Goal: Information Seeking & Learning: Understand process/instructions

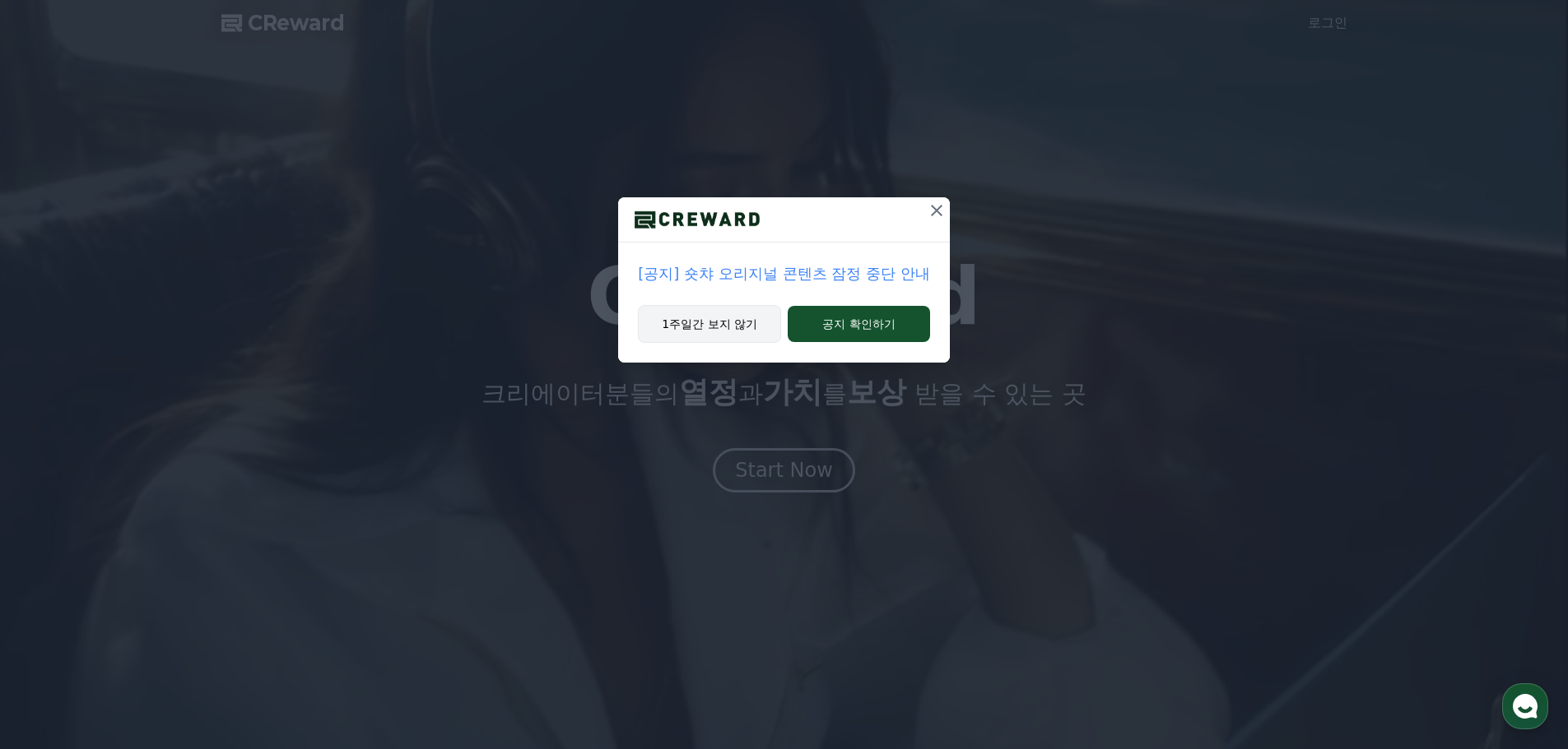
click at [720, 328] on button "1주일간 보지 않기" at bounding box center [709, 324] width 143 height 38
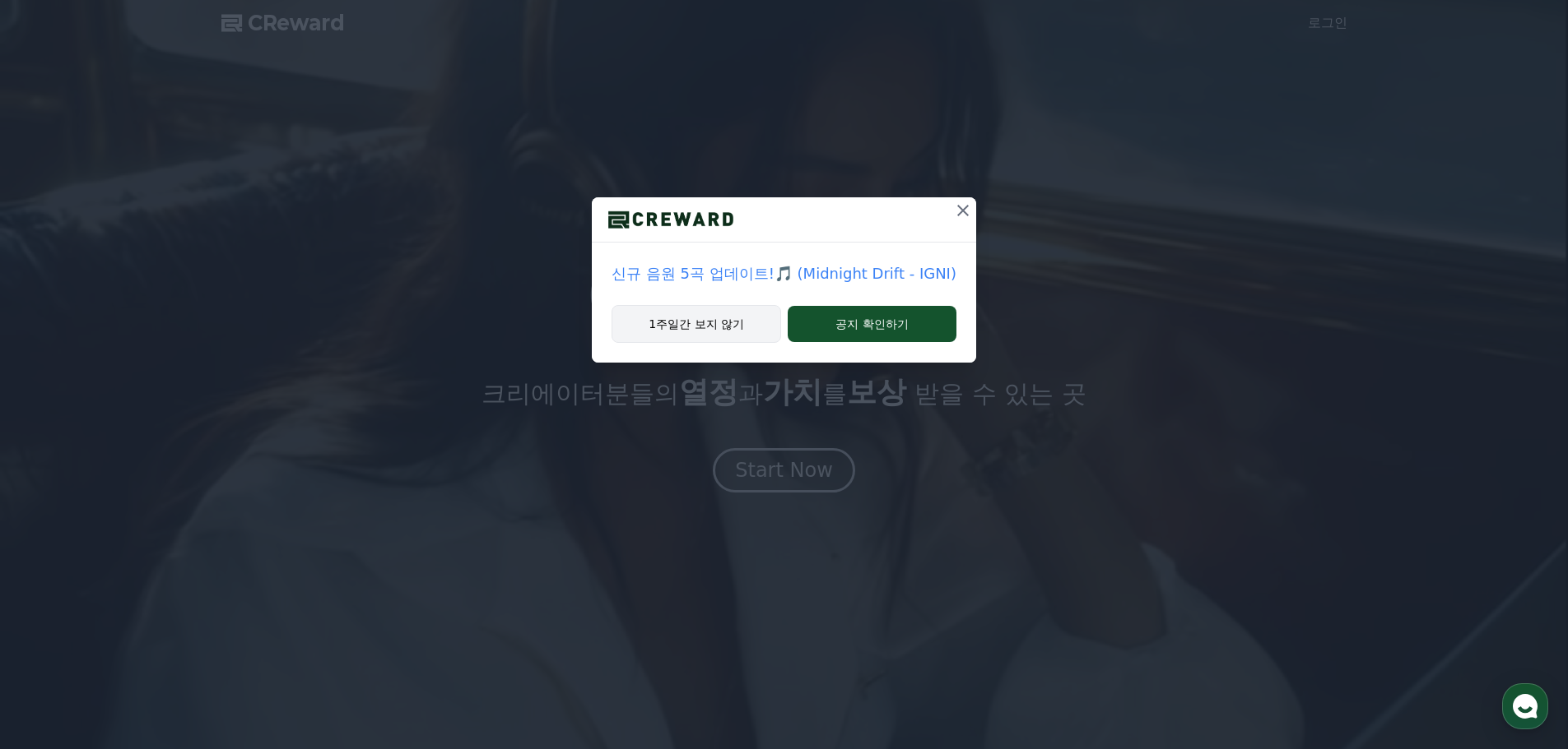
click at [703, 322] on button "1주일간 보지 않기" at bounding box center [696, 324] width 169 height 38
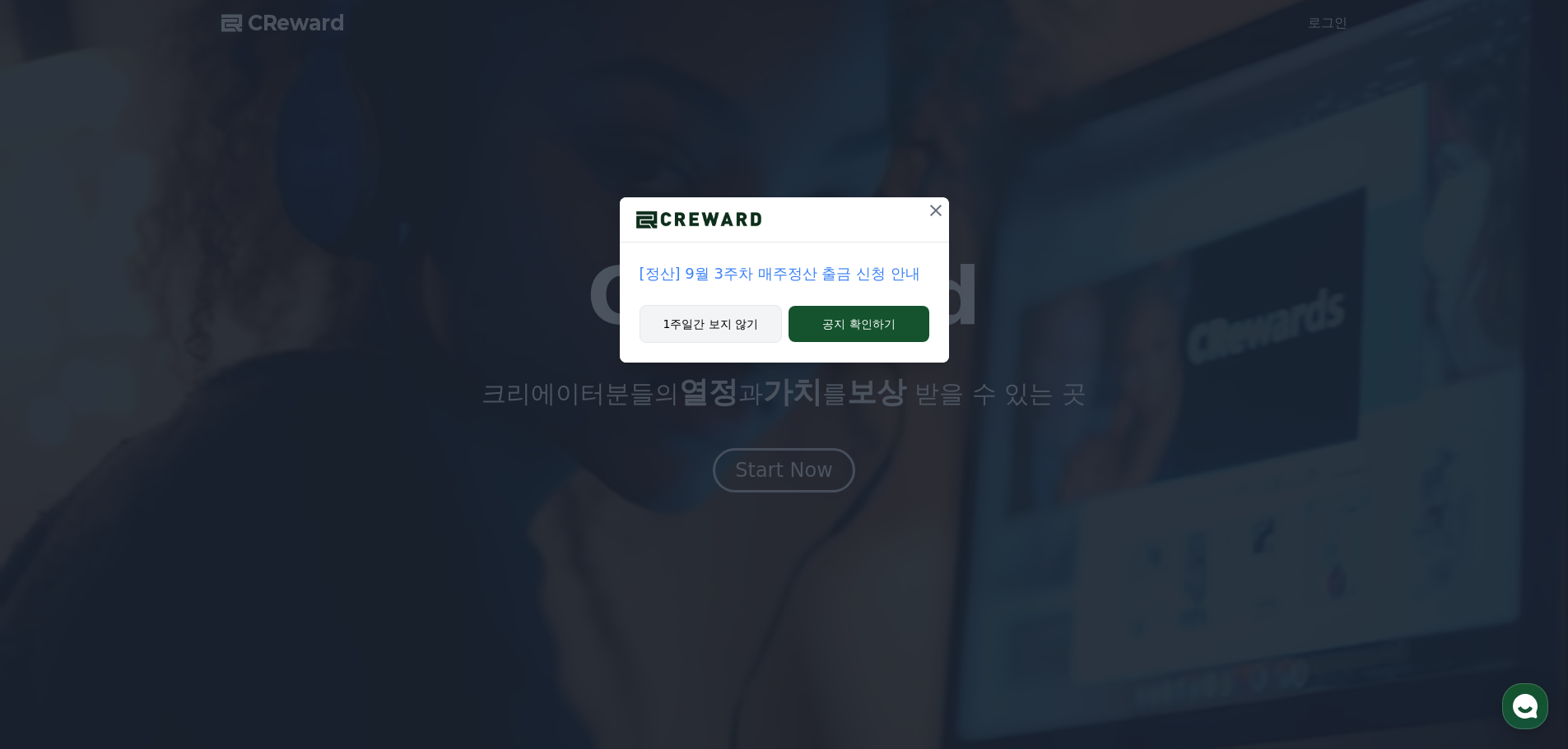
click at [721, 317] on button "1주일간 보지 않기" at bounding box center [711, 324] width 143 height 38
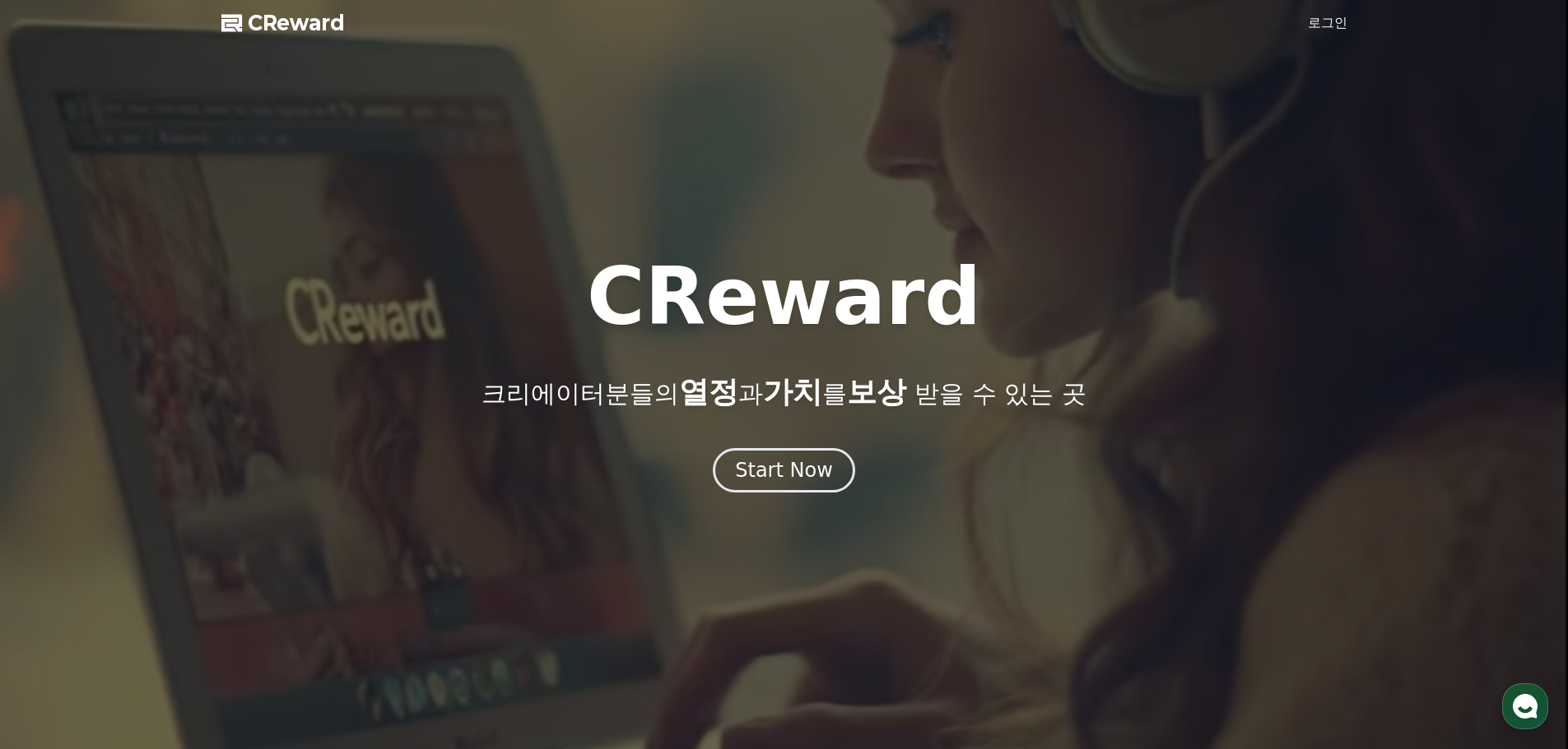
click at [1329, 18] on link "로그인" at bounding box center [1327, 23] width 40 height 19
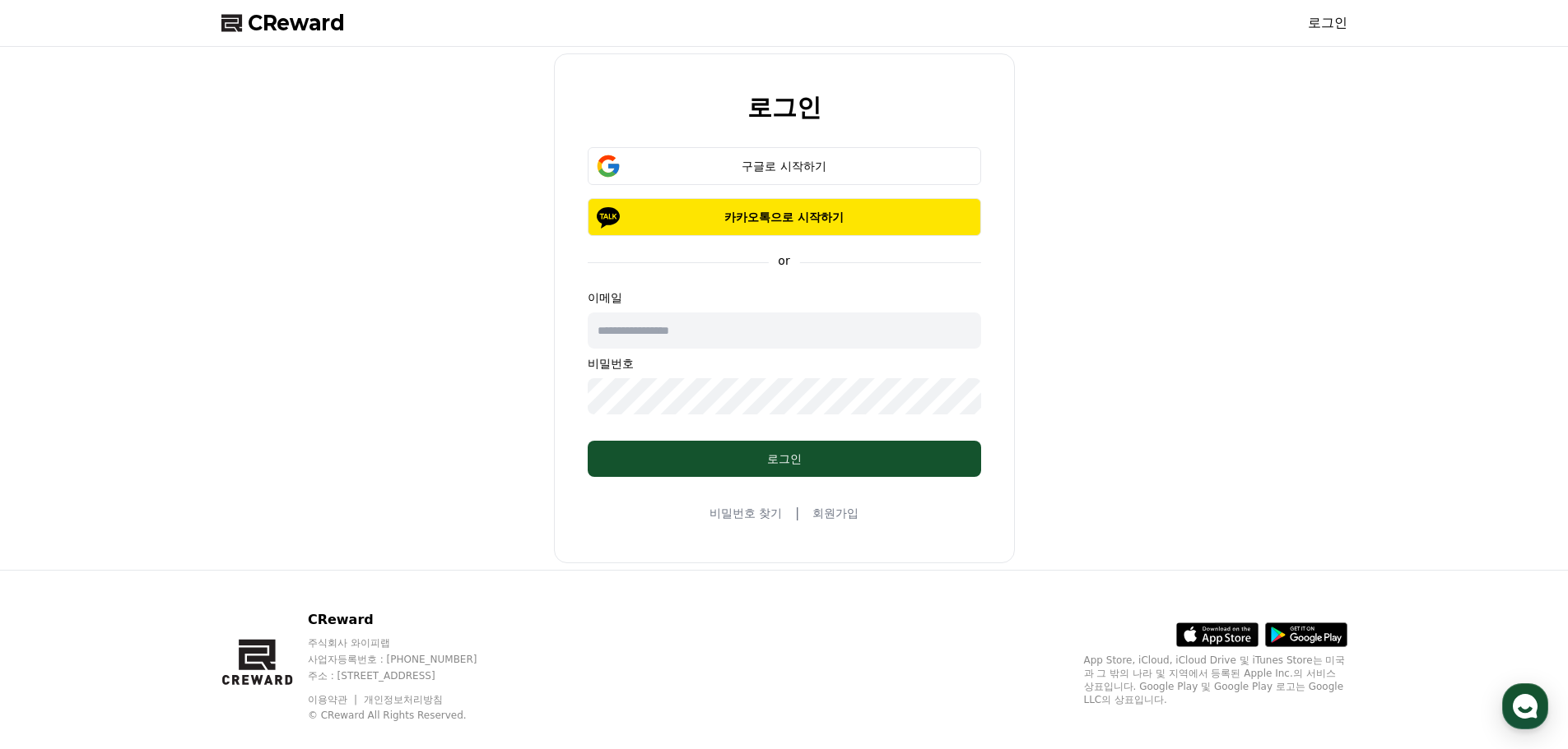
click at [731, 335] on input "text" at bounding box center [784, 330] width 393 height 36
type input "*"
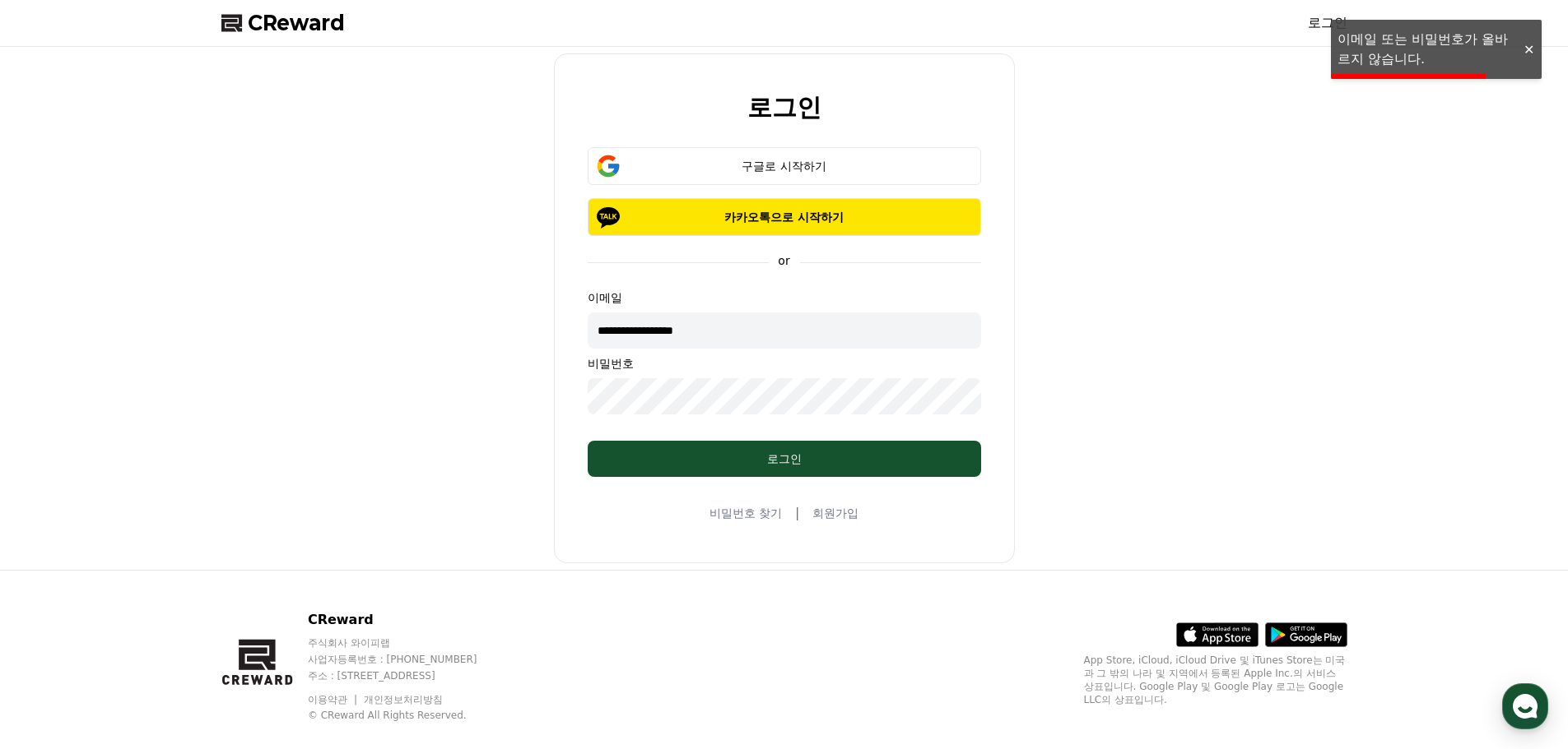
click at [343, 417] on div "**********" at bounding box center [784, 308] width 1139 height 510
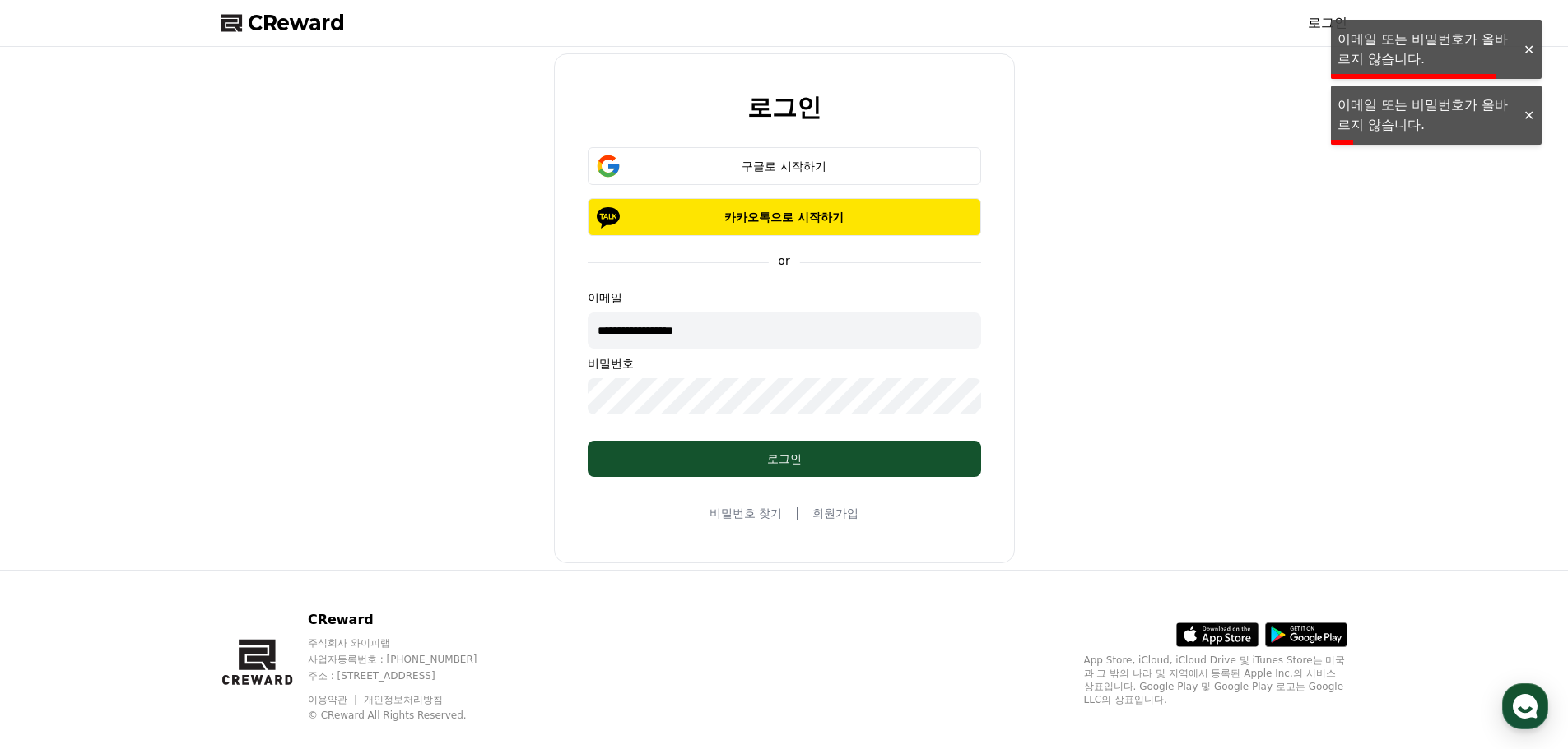
click at [1531, 49] on div at bounding box center [1527, 50] width 26 height 16
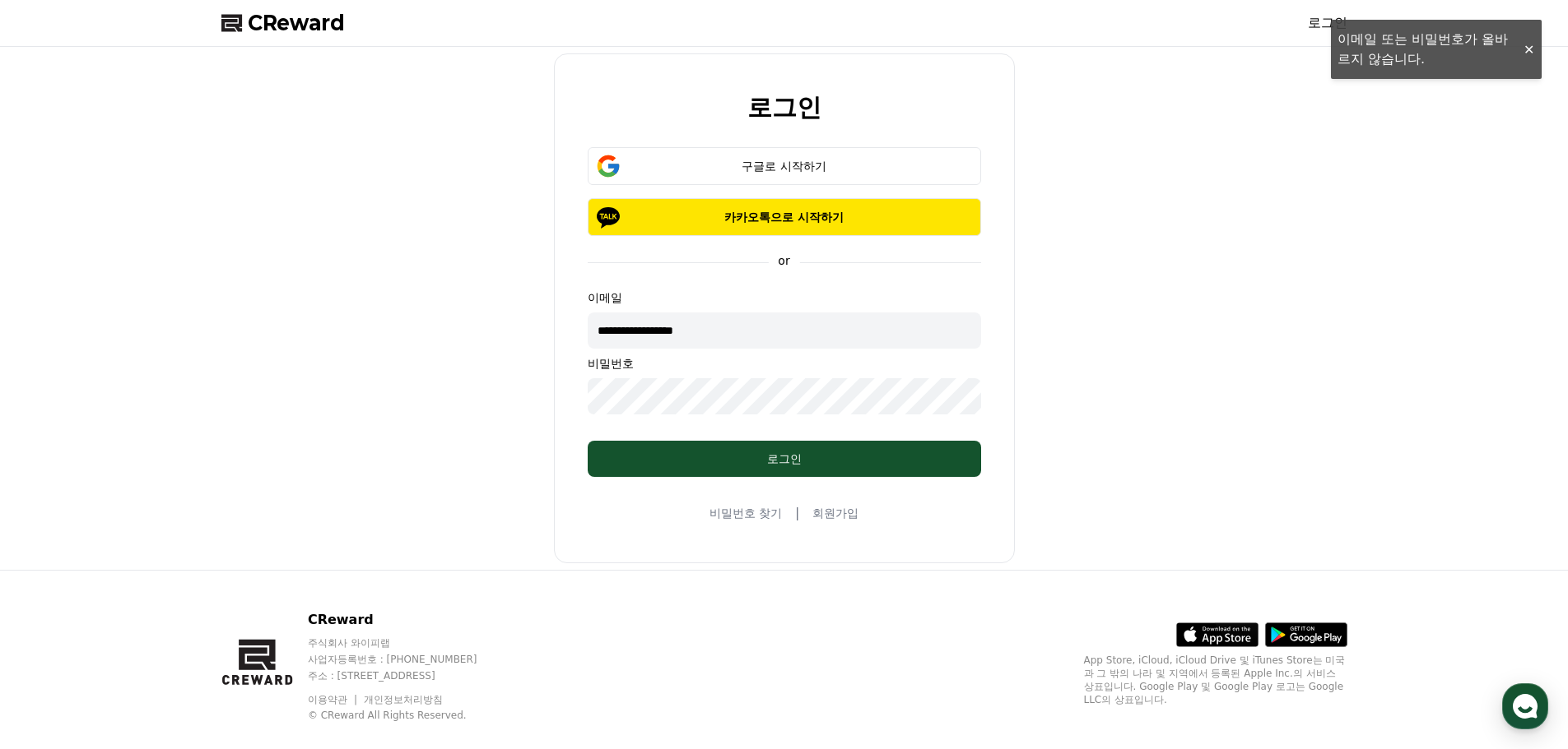
click at [1526, 52] on div "**********" at bounding box center [784, 308] width 1568 height 523
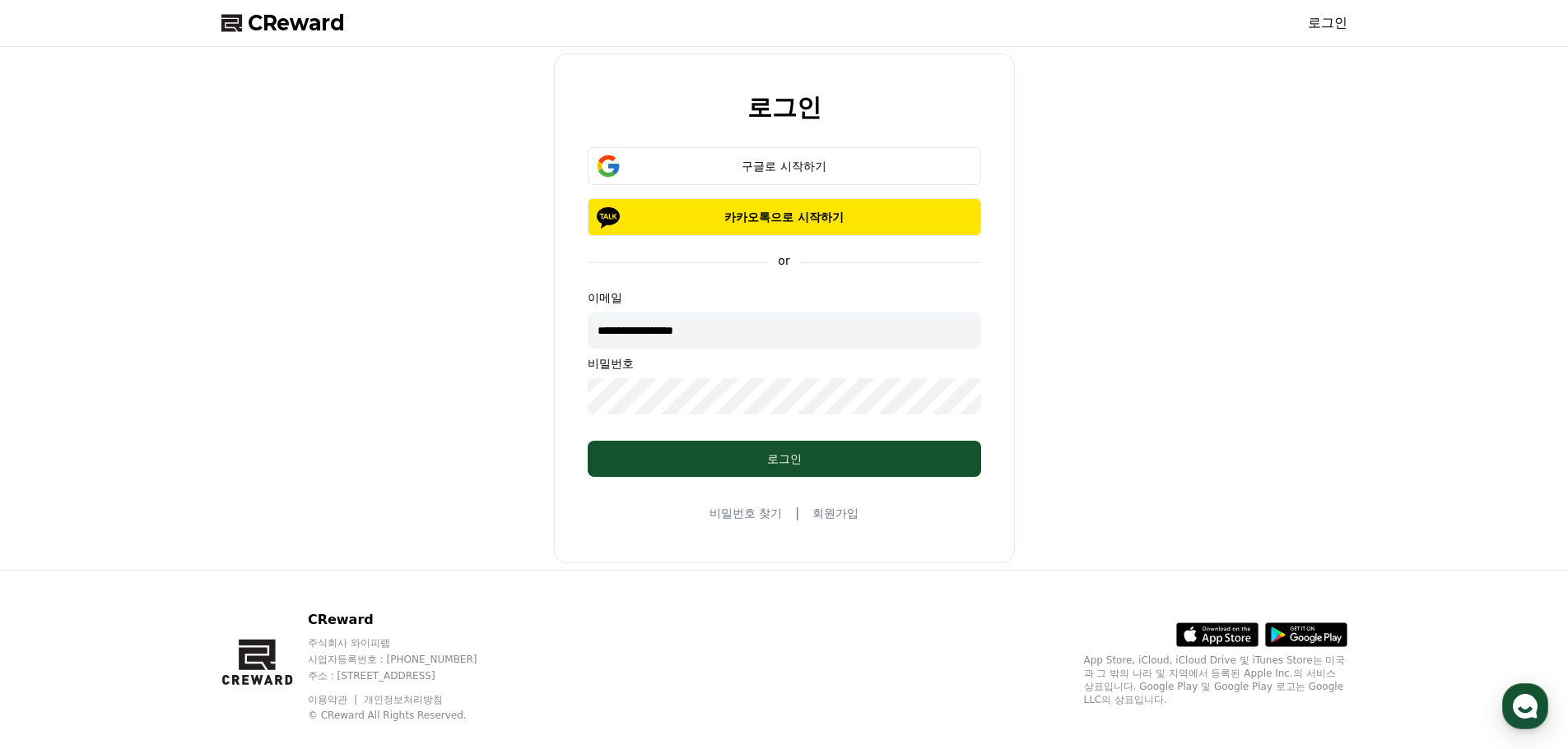
click at [750, 328] on input "**********" at bounding box center [784, 330] width 393 height 36
drag, startPoint x: 758, startPoint y: 328, endPoint x: 376, endPoint y: 205, distance: 401.3
click at [380, 333] on div "**********" at bounding box center [784, 308] width 1139 height 510
type input "*"
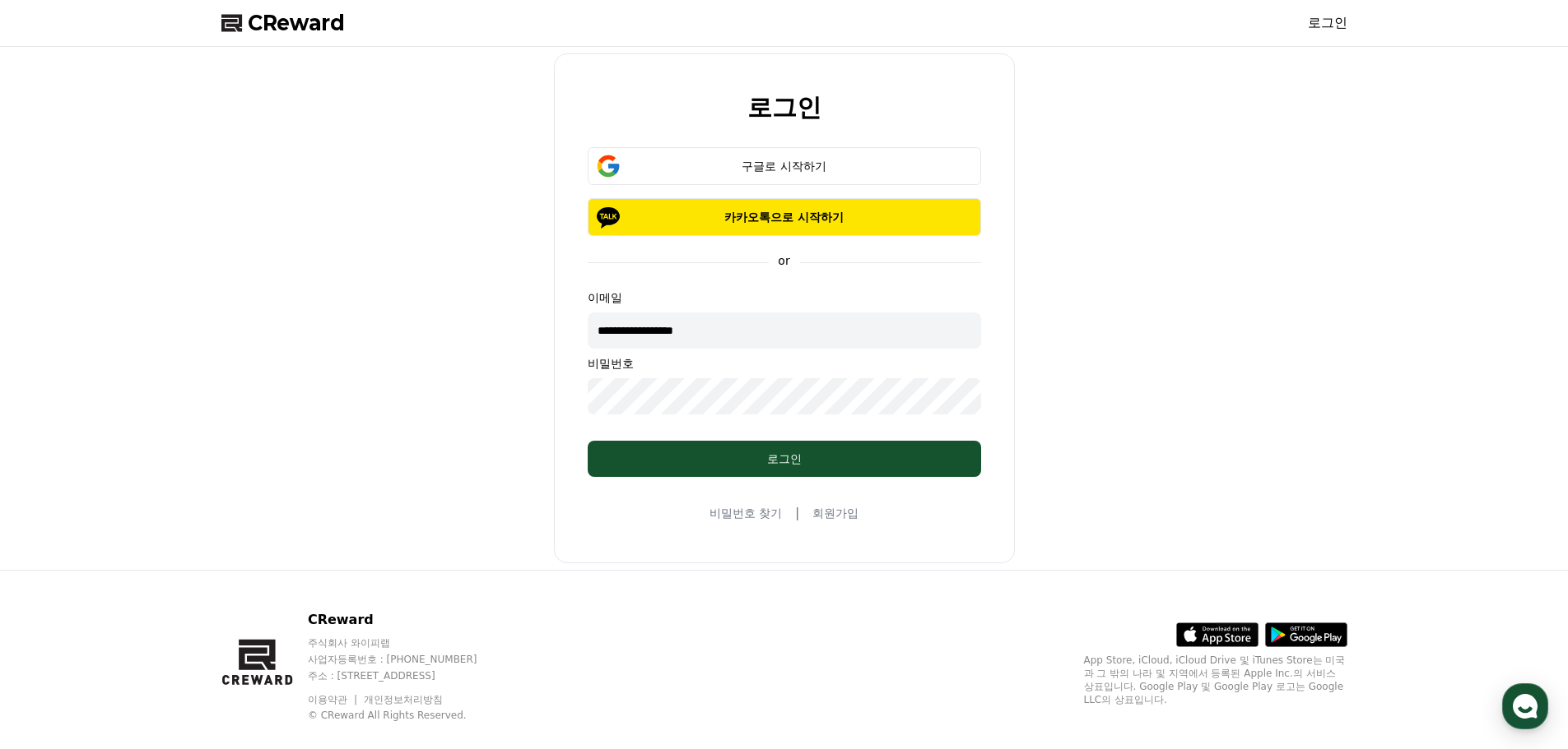
click at [676, 328] on input "**********" at bounding box center [784, 330] width 393 height 36
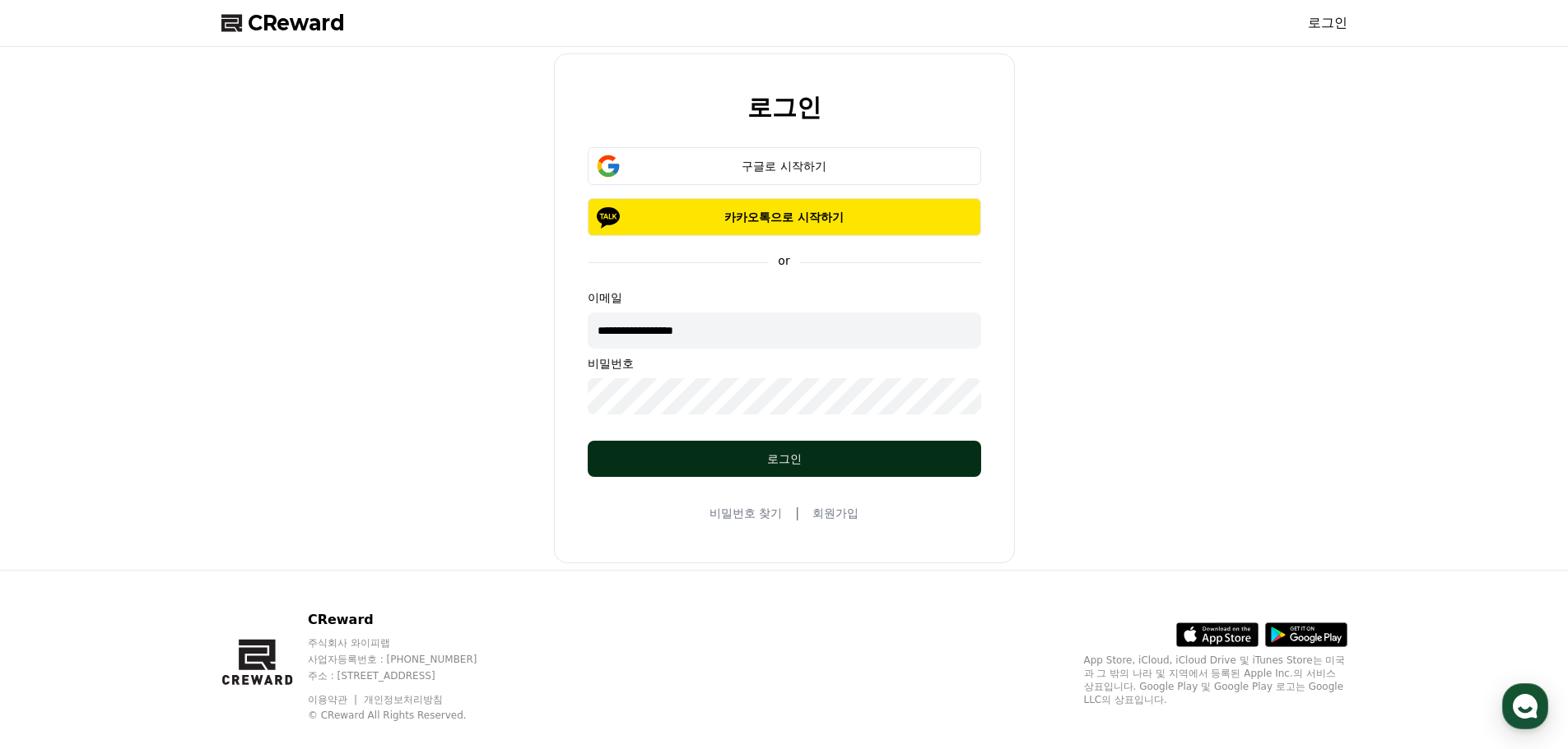
type input "**********"
click at [721, 455] on div "로그인" at bounding box center [784, 458] width 327 height 17
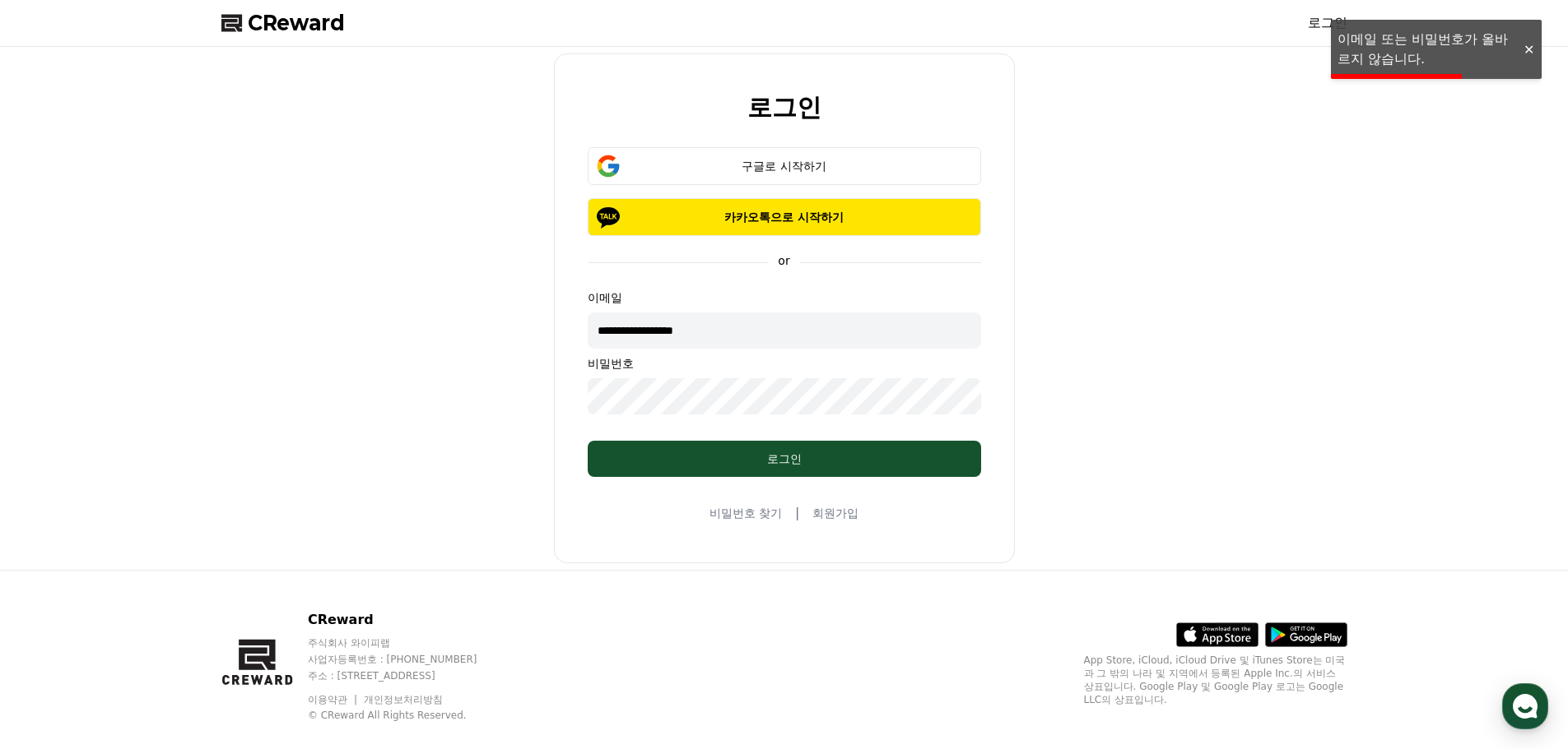
click at [1528, 51] on div at bounding box center [1527, 50] width 26 height 16
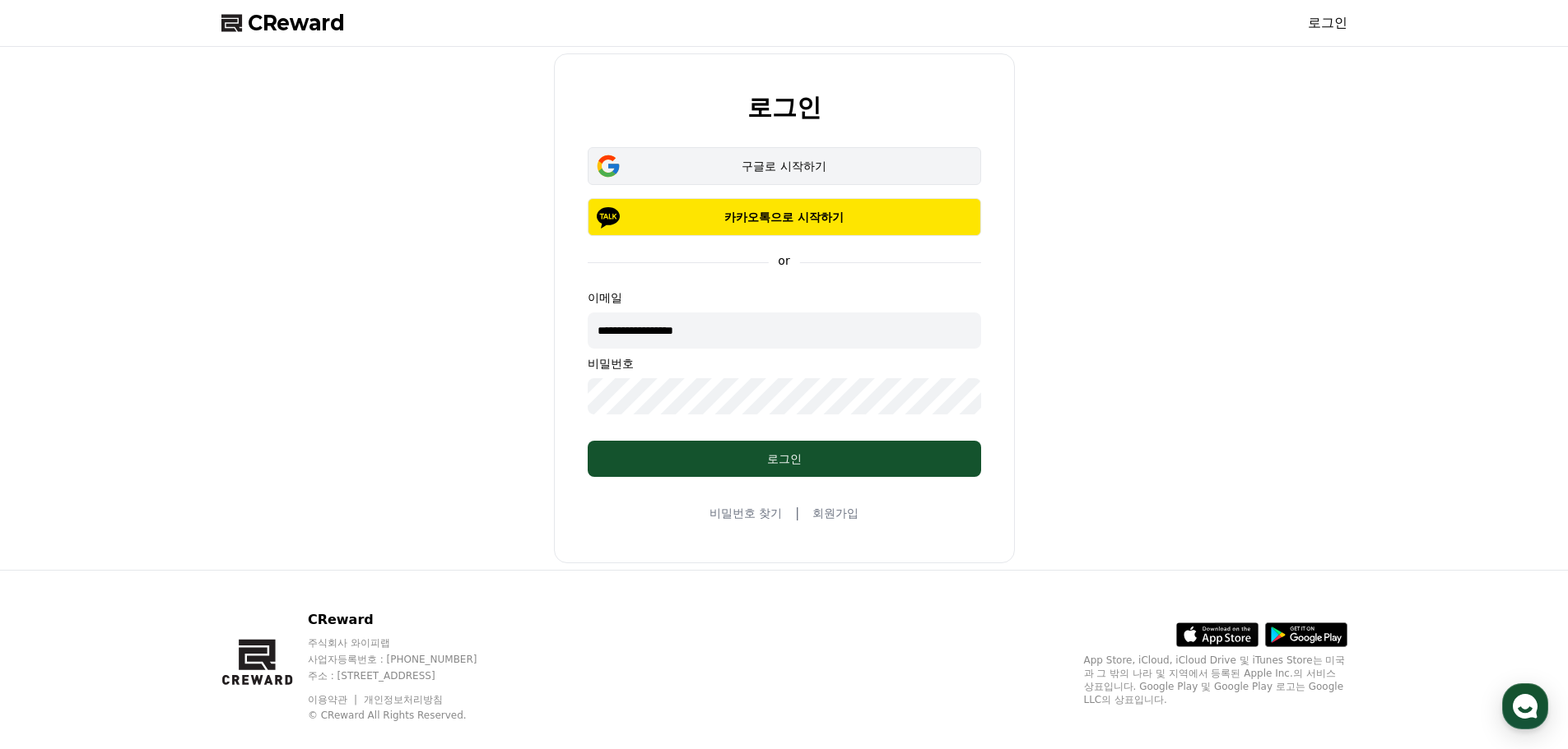
click at [797, 169] on div "구글로 시작하기" at bounding box center [784, 165] width 346 height 17
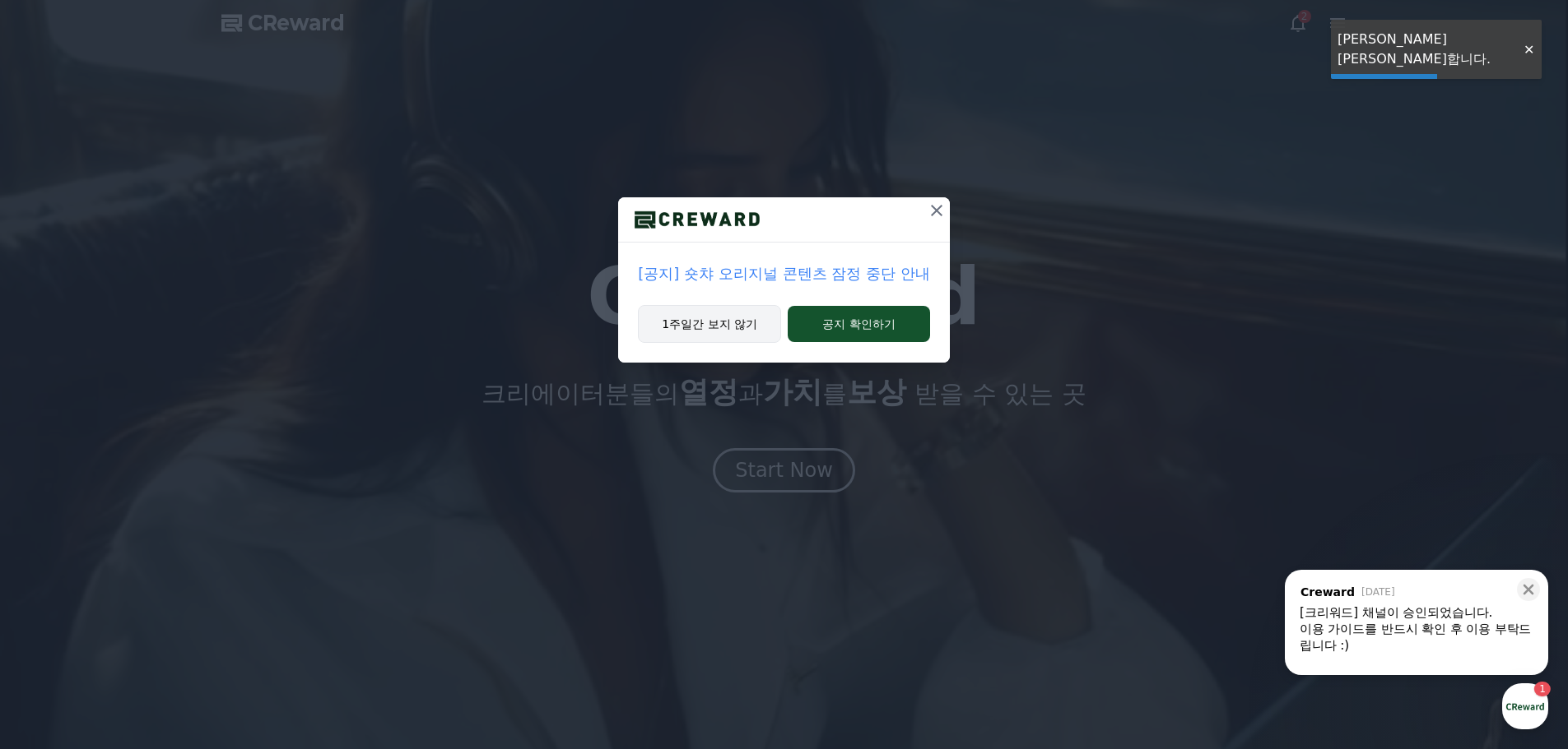
click at [718, 313] on button "1주일간 보지 않기" at bounding box center [709, 324] width 143 height 38
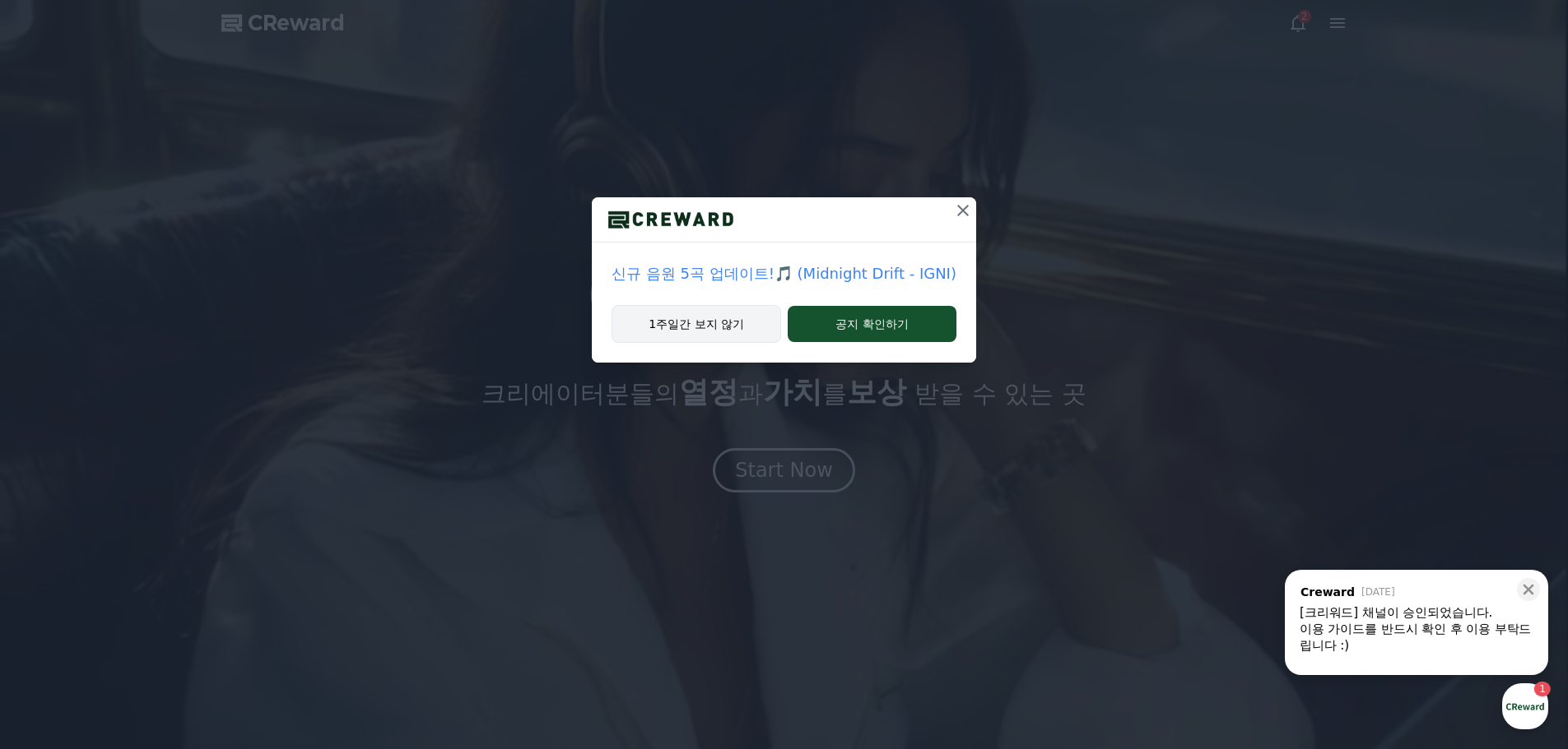
click at [714, 323] on button "1주일간 보지 않기" at bounding box center [696, 324] width 169 height 38
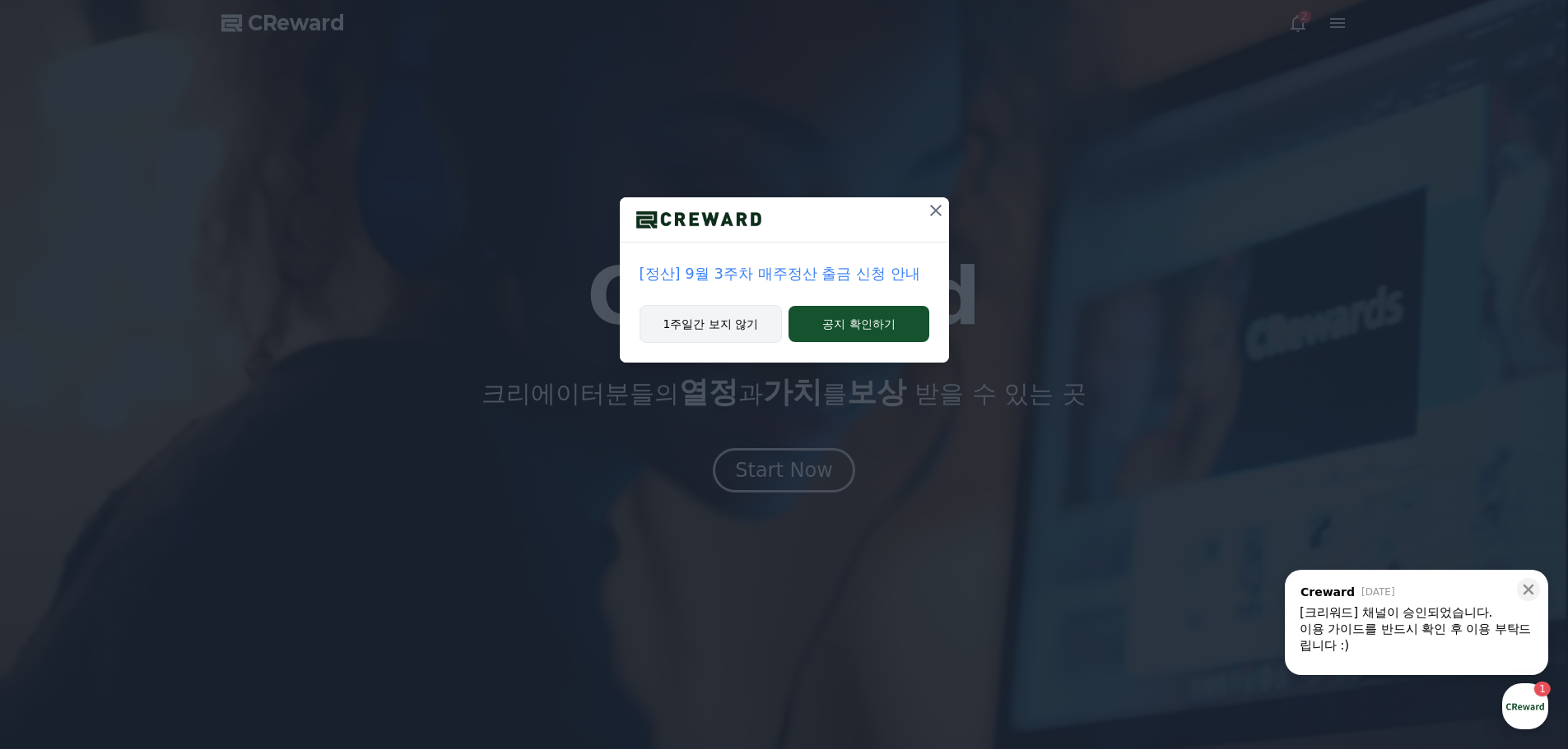
click at [711, 327] on button "1주일간 보지 않기" at bounding box center [711, 324] width 143 height 38
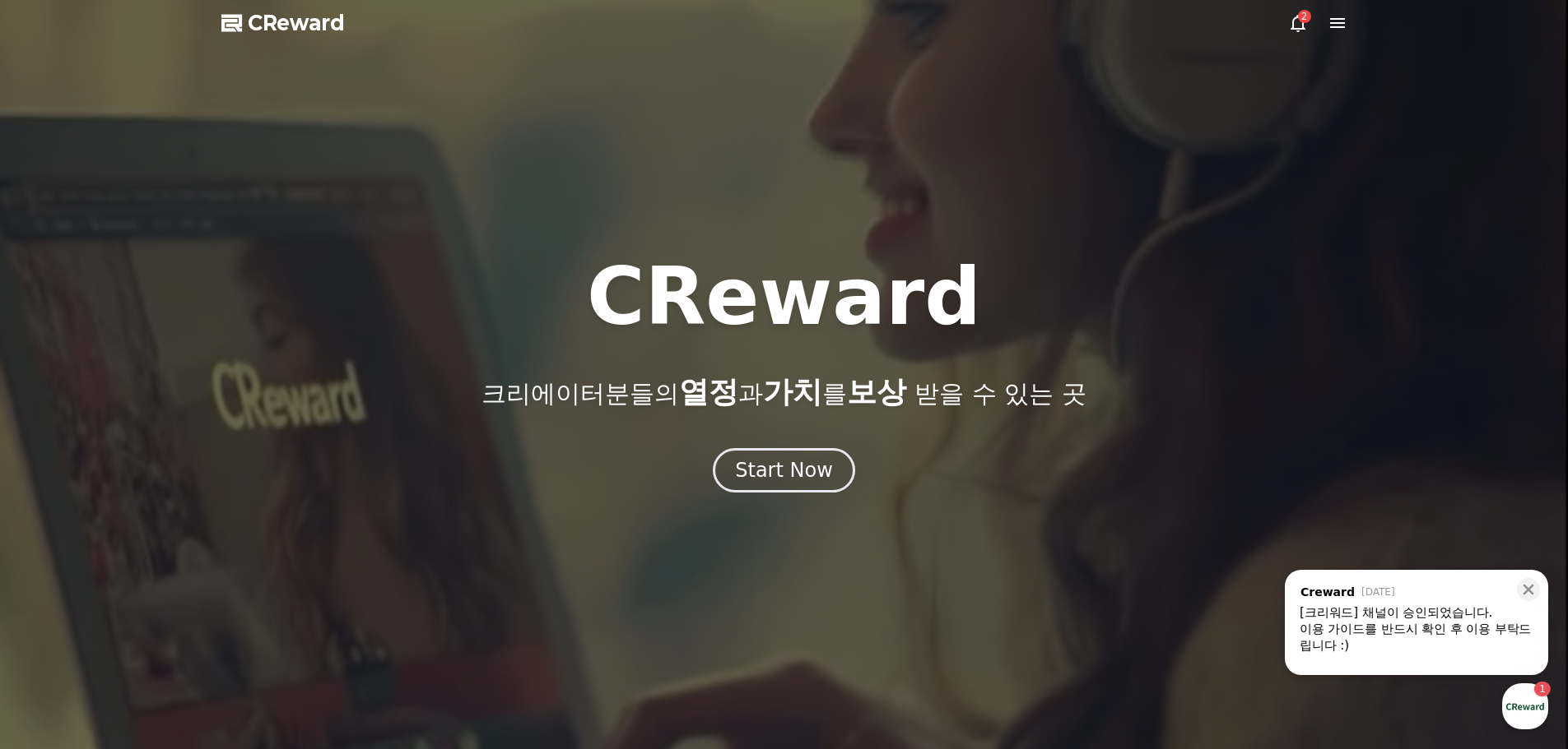
click at [1295, 18] on icon at bounding box center [1297, 23] width 19 height 19
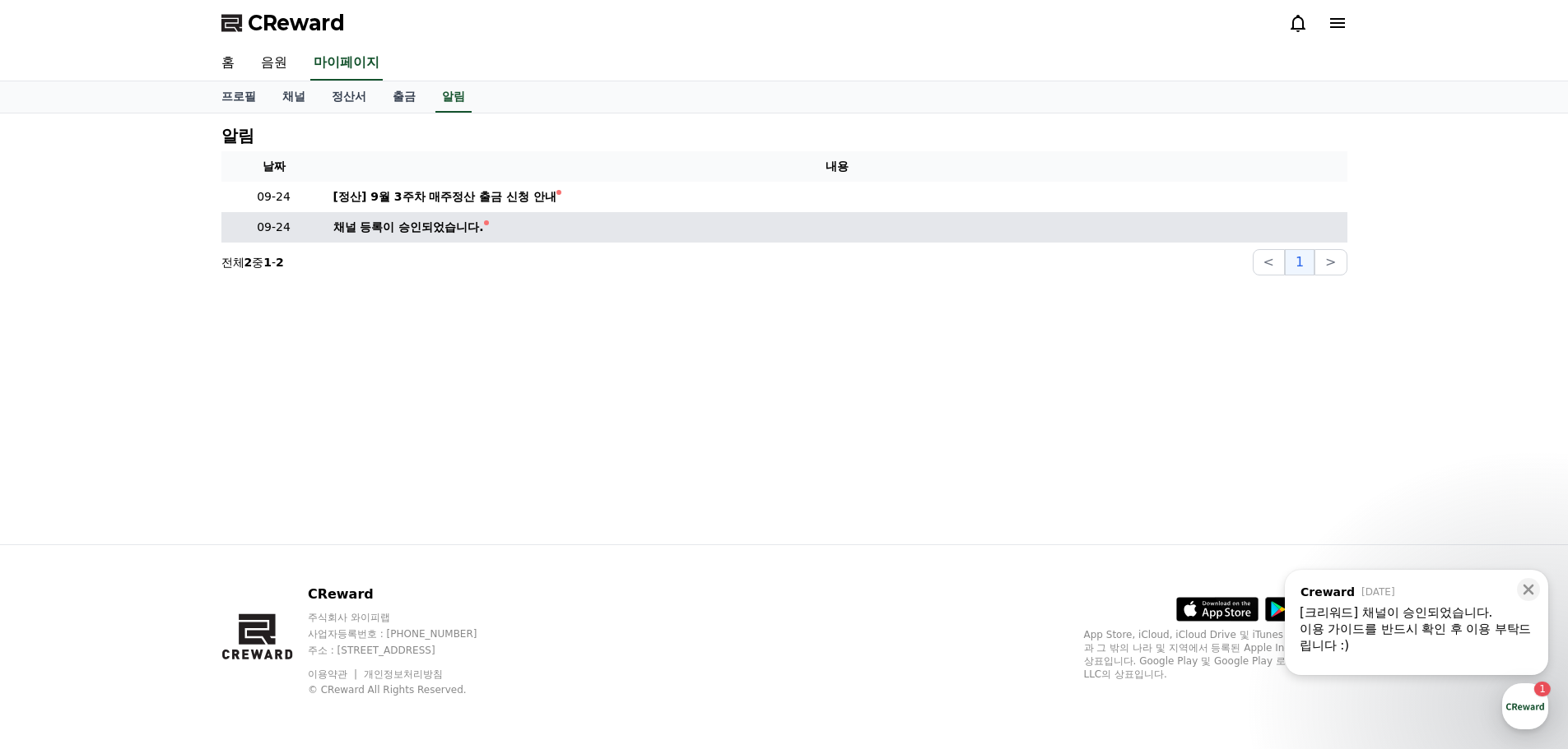
click at [446, 227] on div "채널 등록이 승인되었습니다." at bounding box center [408, 228] width 151 height 18
click at [388, 230] on div "채널 등록이 승인되었습니다." at bounding box center [408, 228] width 151 height 18
click at [486, 232] on td "채널 등록이 승인되었습니다." at bounding box center [837, 227] width 1020 height 30
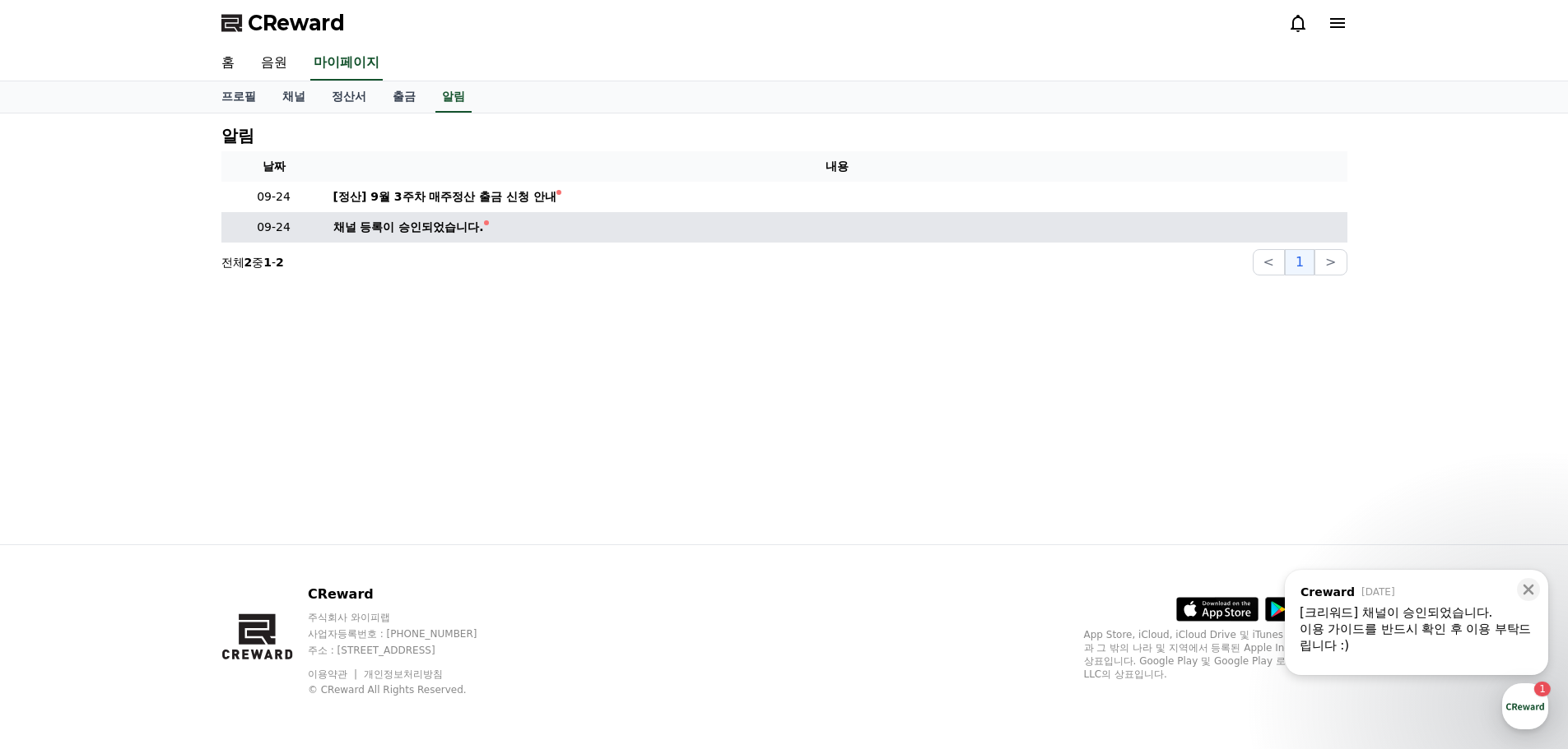
click at [521, 225] on td "채널 등록이 승인되었습니다." at bounding box center [837, 227] width 1020 height 30
click at [448, 227] on div "채널 등록이 승인되었습니다." at bounding box center [408, 228] width 151 height 18
drag, startPoint x: 439, startPoint y: 227, endPoint x: 427, endPoint y: 229, distance: 12.2
click at [430, 229] on div "채널 등록이 승인되었습니다." at bounding box center [408, 228] width 151 height 18
drag, startPoint x: 370, startPoint y: 236, endPoint x: 347, endPoint y: 236, distance: 23.0
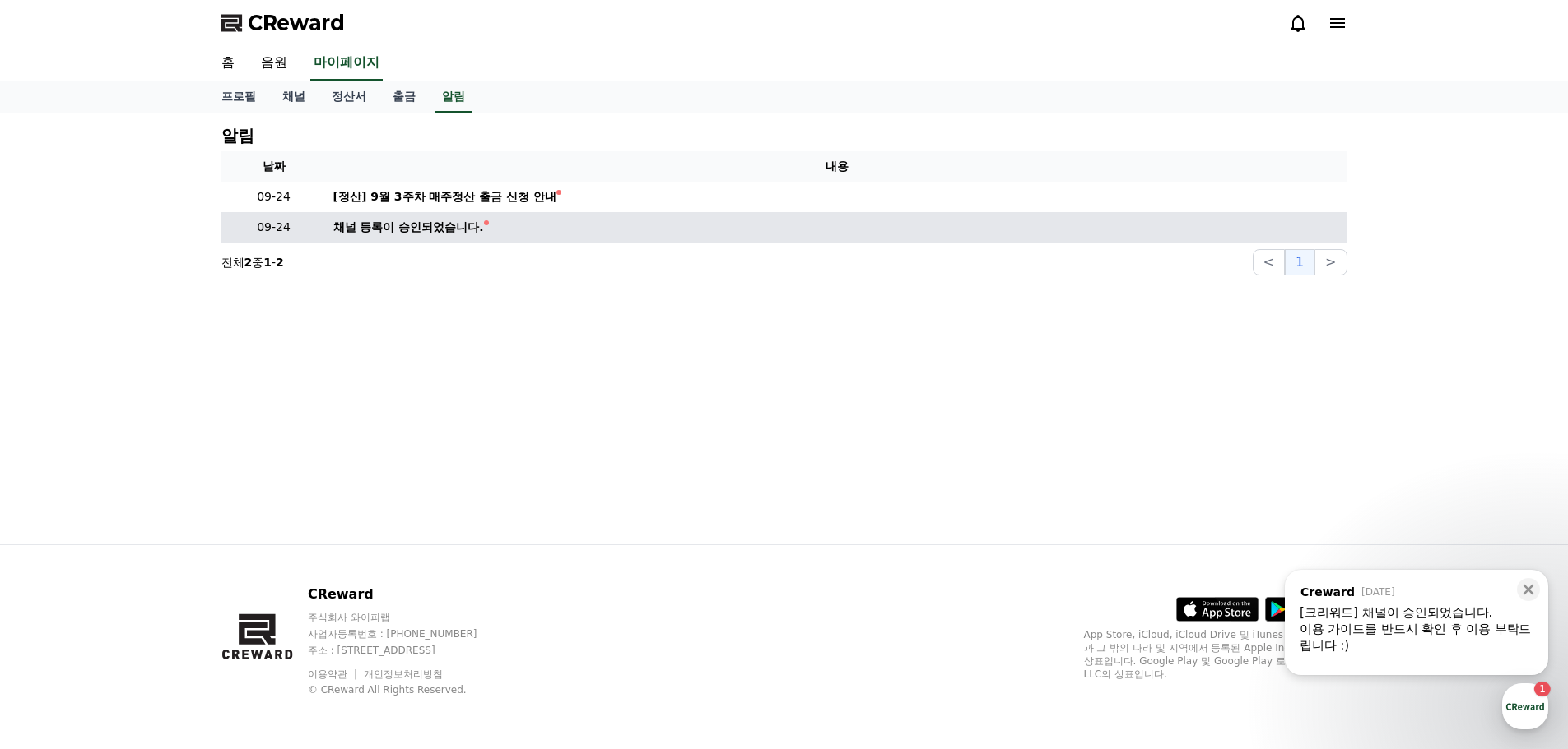
click at [362, 236] on td "채널 등록이 승인되었습니다." at bounding box center [837, 227] width 1020 height 30
drag, startPoint x: 327, startPoint y: 236, endPoint x: 308, endPoint y: 235, distance: 19.0
click at [323, 236] on tr "09-24 채널 등록이 승인되었습니다." at bounding box center [784, 227] width 1126 height 30
click at [258, 229] on p "09-24" at bounding box center [273, 228] width 92 height 18
click at [266, 226] on p "09-24" at bounding box center [273, 228] width 92 height 18
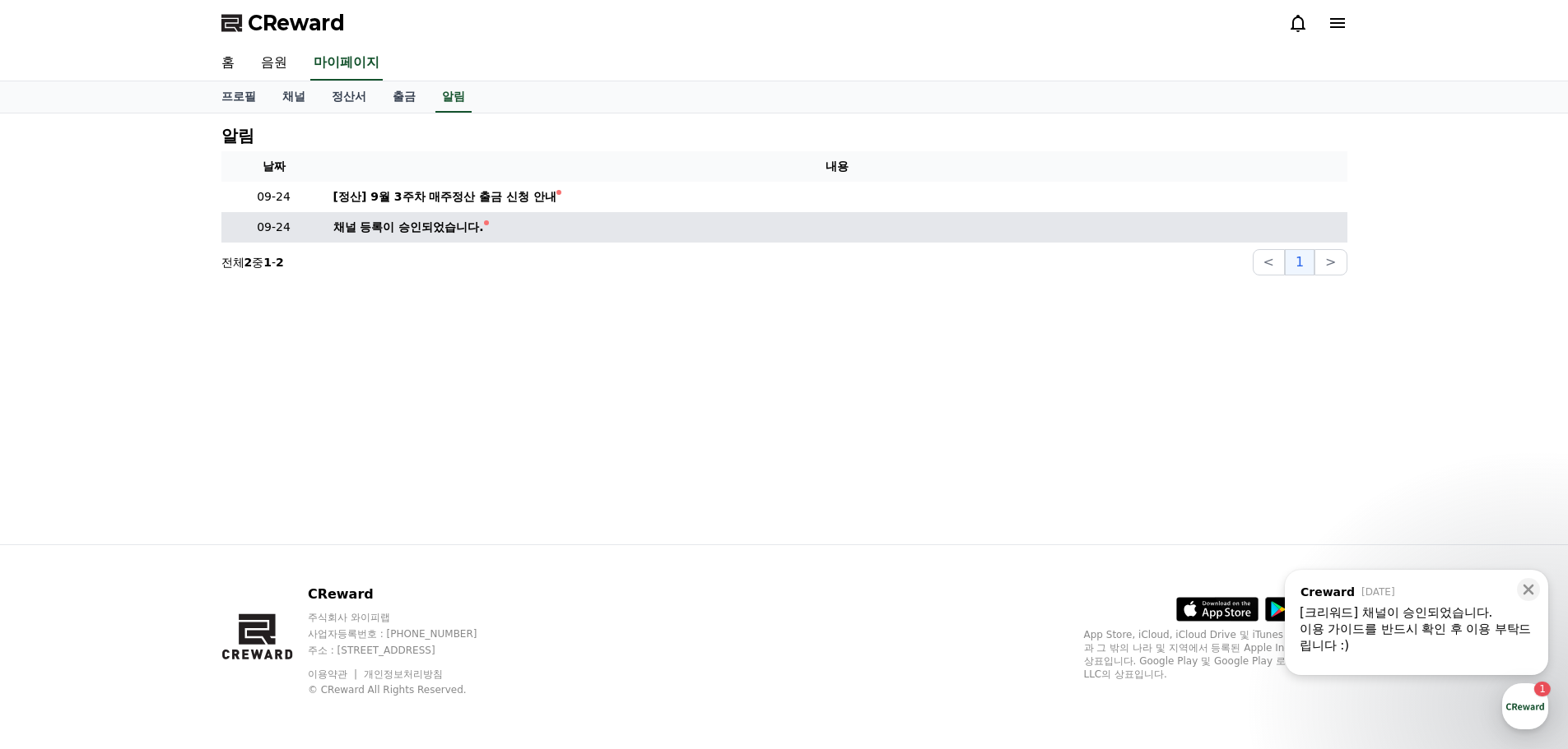
drag, startPoint x: 312, startPoint y: 221, endPoint x: 344, endPoint y: 221, distance: 32.0
click at [329, 221] on tr "09-24 채널 등록이 승인되었습니다." at bounding box center [784, 227] width 1126 height 30
click at [370, 223] on div "채널 등록이 승인되었습니다." at bounding box center [408, 228] width 151 height 18
click at [410, 226] on div "채널 등록이 승인되었습니다." at bounding box center [408, 228] width 151 height 18
drag, startPoint x: 445, startPoint y: 228, endPoint x: 503, endPoint y: 227, distance: 58.0
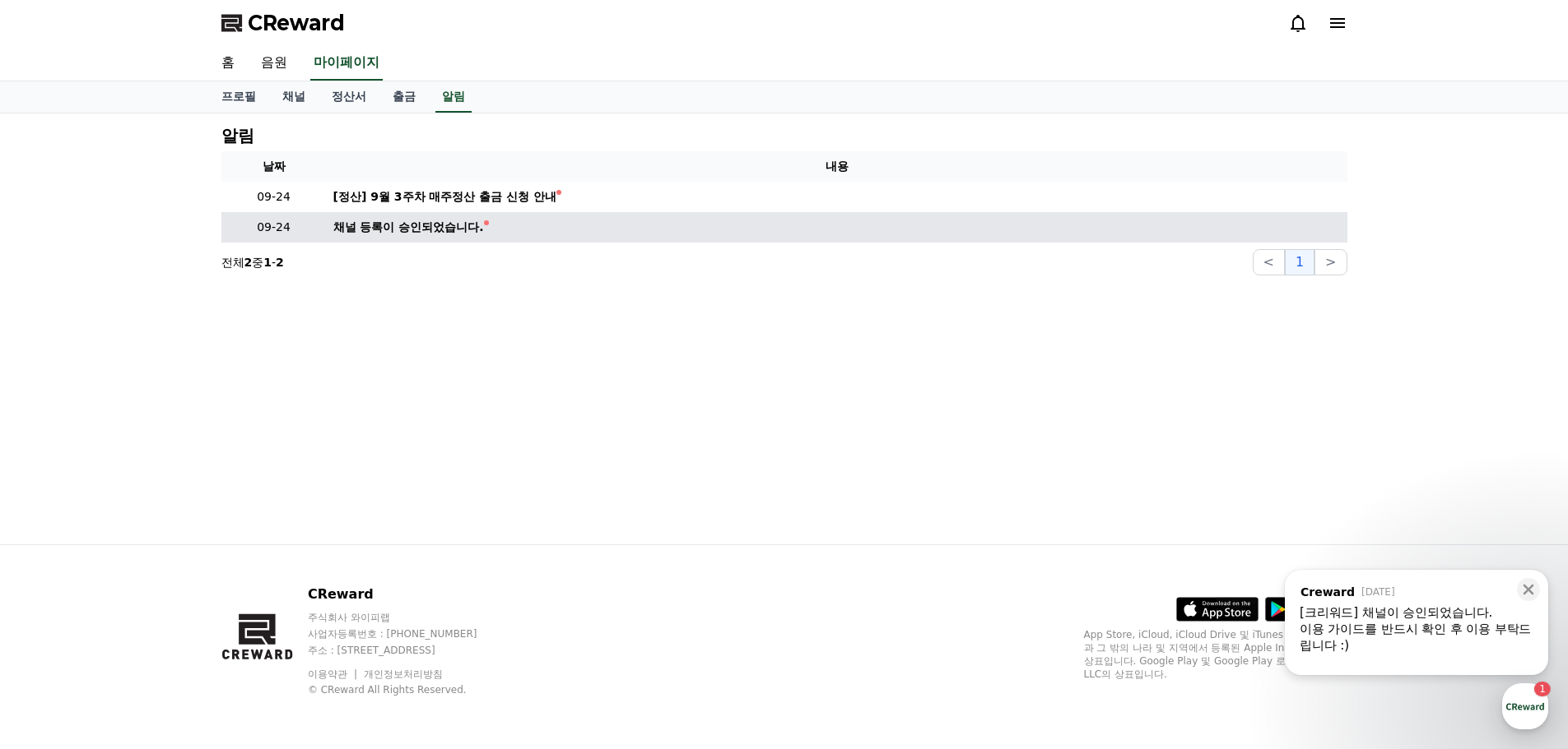
click at [459, 228] on div "채널 등록이 승인되었습니다." at bounding box center [408, 228] width 151 height 18
click at [516, 227] on td "채널 등록이 승인되었습니다." at bounding box center [837, 227] width 1020 height 30
click at [530, 224] on td "채널 등록이 승인되었습니다." at bounding box center [837, 227] width 1020 height 30
drag, startPoint x: 534, startPoint y: 222, endPoint x: 519, endPoint y: 221, distance: 15.0
click at [530, 222] on td "채널 등록이 승인되었습니다." at bounding box center [837, 227] width 1020 height 30
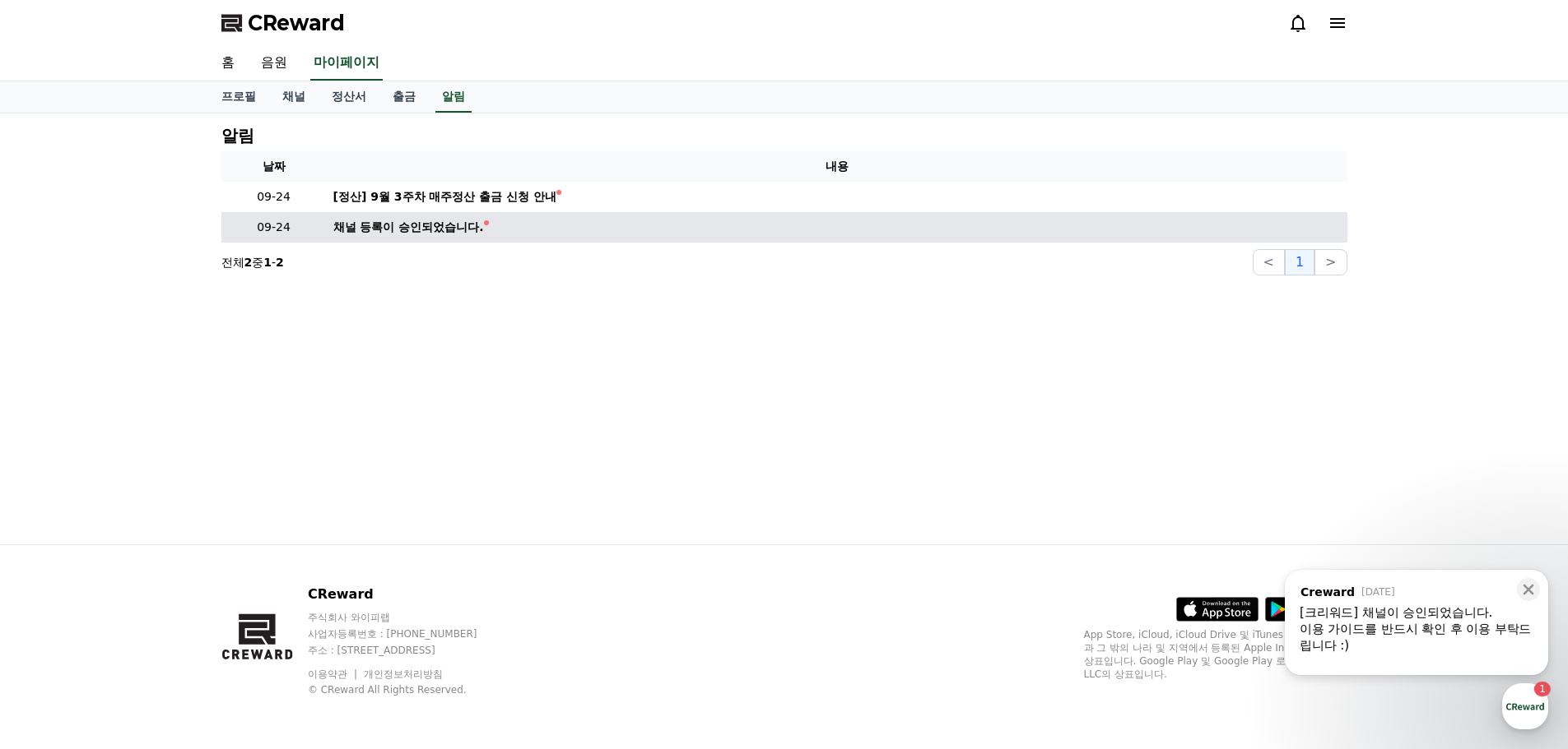
click at [407, 223] on div "채널 등록이 승인되었습니다." at bounding box center [408, 228] width 151 height 18
click at [406, 226] on div "채널 등록이 승인되었습니다." at bounding box center [408, 228] width 151 height 18
click at [407, 225] on div "채널 등록이 승인되었습니다." at bounding box center [408, 228] width 151 height 18
click at [412, 223] on div "채널 등록이 승인되었습니다." at bounding box center [408, 228] width 151 height 18
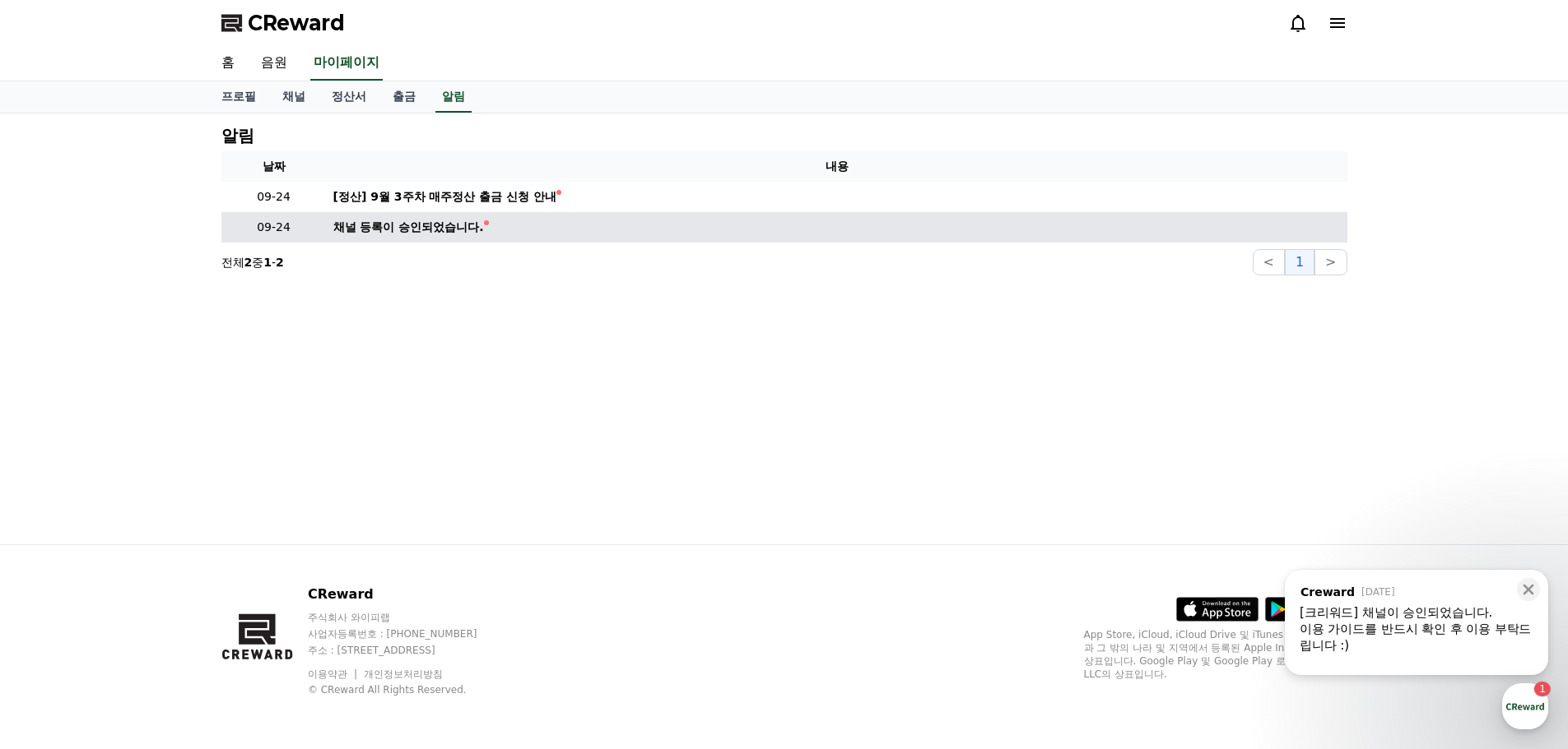
drag, startPoint x: 413, startPoint y: 223, endPoint x: 439, endPoint y: 223, distance: 26.0
click at [413, 223] on div "채널 등록이 승인되었습니다." at bounding box center [408, 228] width 151 height 18
click at [411, 228] on div "채널 등록이 승인되었습니다." at bounding box center [408, 228] width 151 height 18
click at [409, 232] on div "채널 등록이 승인되었습니다." at bounding box center [408, 228] width 151 height 18
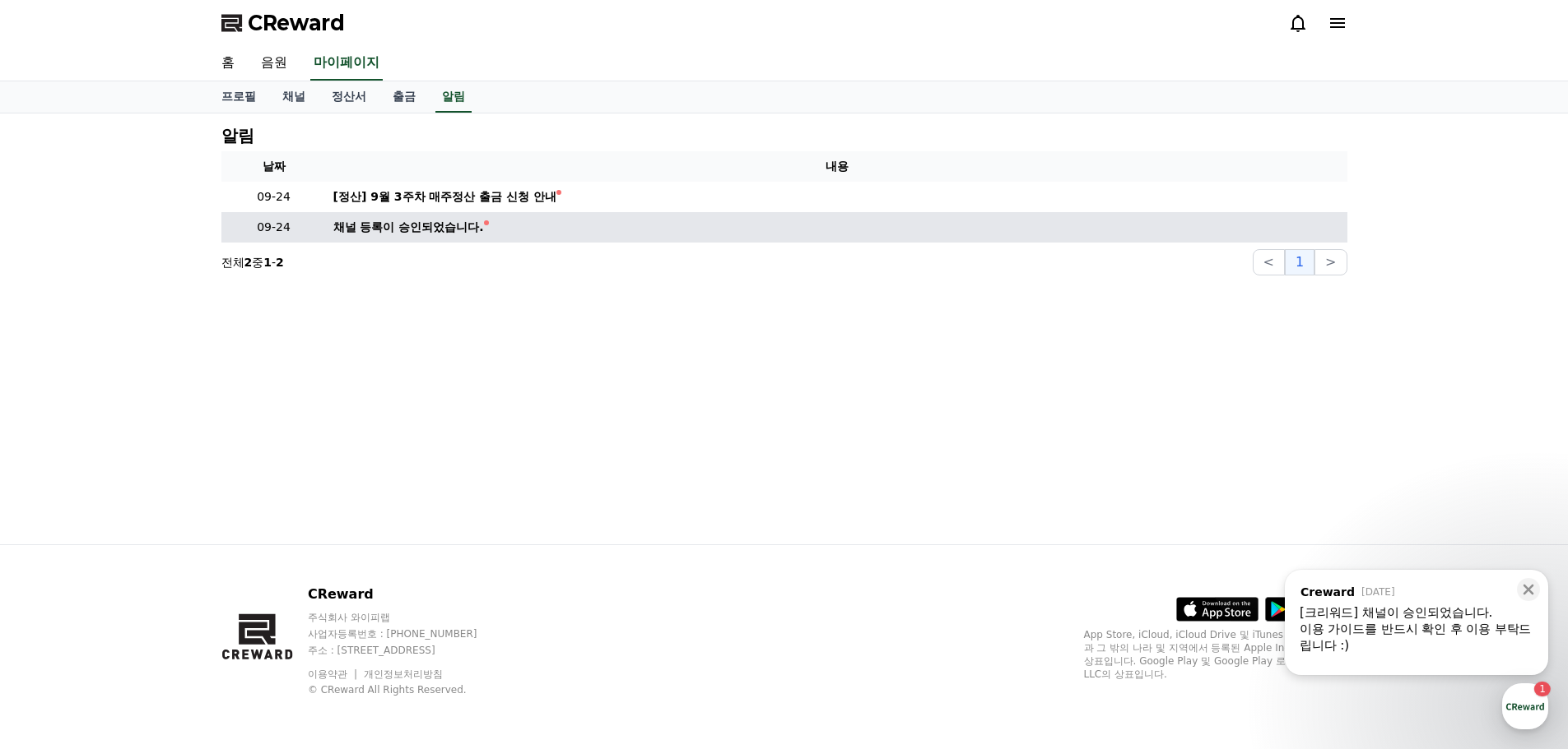
click at [409, 232] on div "채널 등록이 승인되었습니다." at bounding box center [408, 228] width 151 height 18
click at [409, 232] on div "채널 등록이 승인되었습니다." at bounding box center [408, 228] width 151 height 18
click at [409, 232] on div "채널 등록이 승인되었습니다." at bounding box center [408, 228] width 151 height 18
click at [411, 228] on div "채널 등록이 승인되었습니다." at bounding box center [408, 228] width 151 height 18
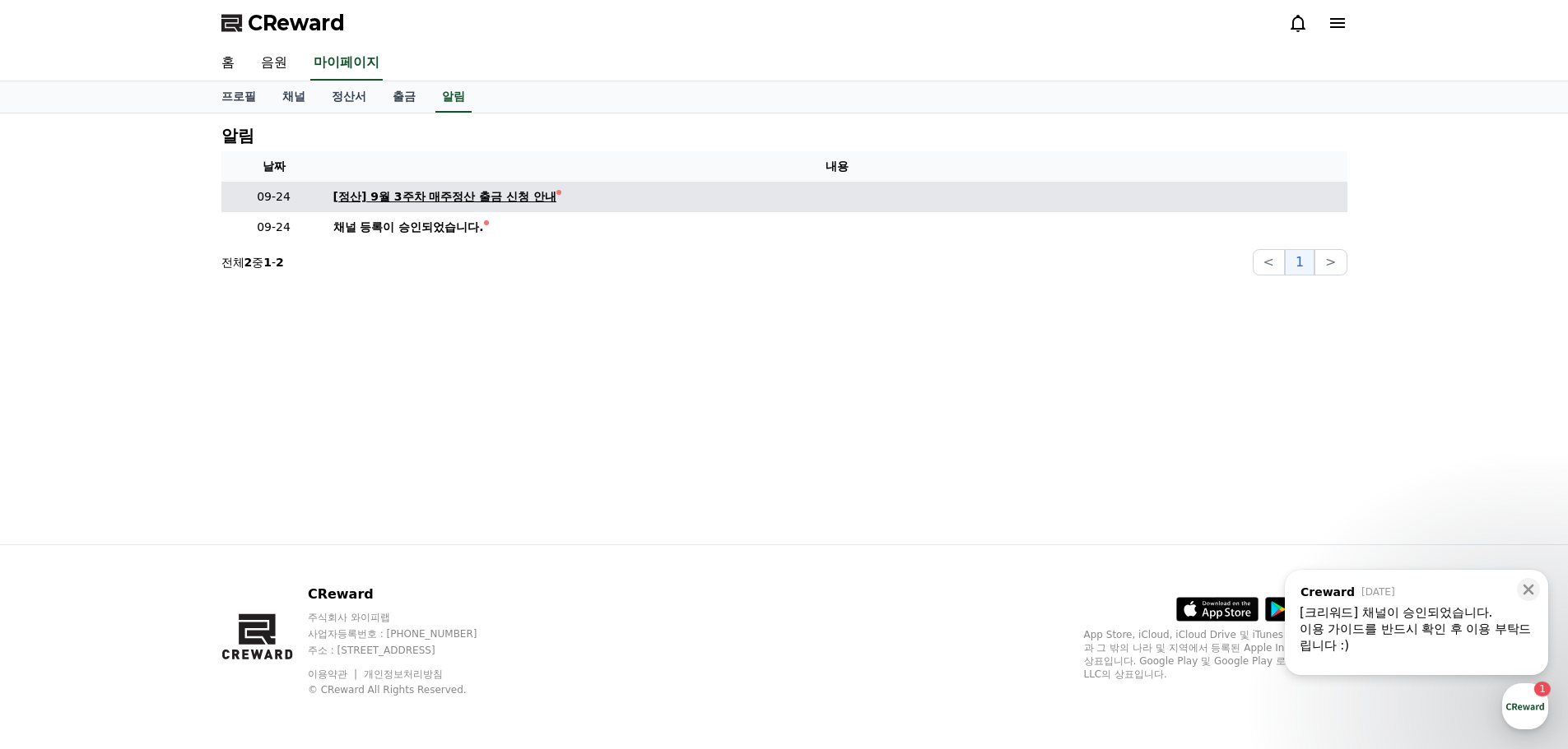
click at [411, 194] on div "[정산] 9월 3주차 매주정산 출금 신청 안내" at bounding box center [445, 197] width 224 height 18
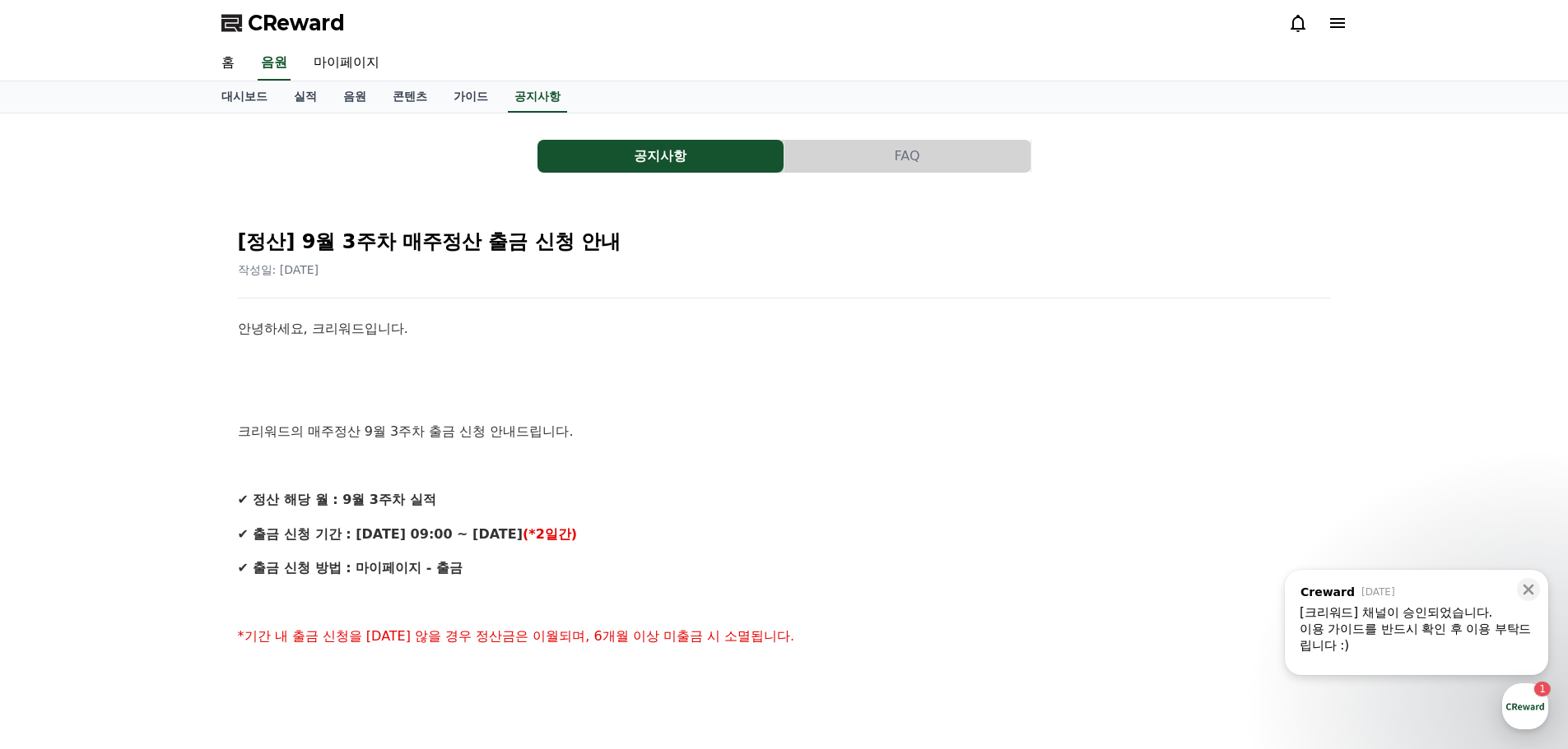
drag, startPoint x: 418, startPoint y: 437, endPoint x: 690, endPoint y: 439, distance: 272.0
click at [701, 437] on p "크리워드의 매주정산 9월 3주차 출금 신청 안내드립니다." at bounding box center [784, 432] width 1093 height 21
drag, startPoint x: 675, startPoint y: 446, endPoint x: 581, endPoint y: 514, distance: 116.0
drag, startPoint x: 464, startPoint y: 522, endPoint x: 673, endPoint y: 614, distance: 228.4
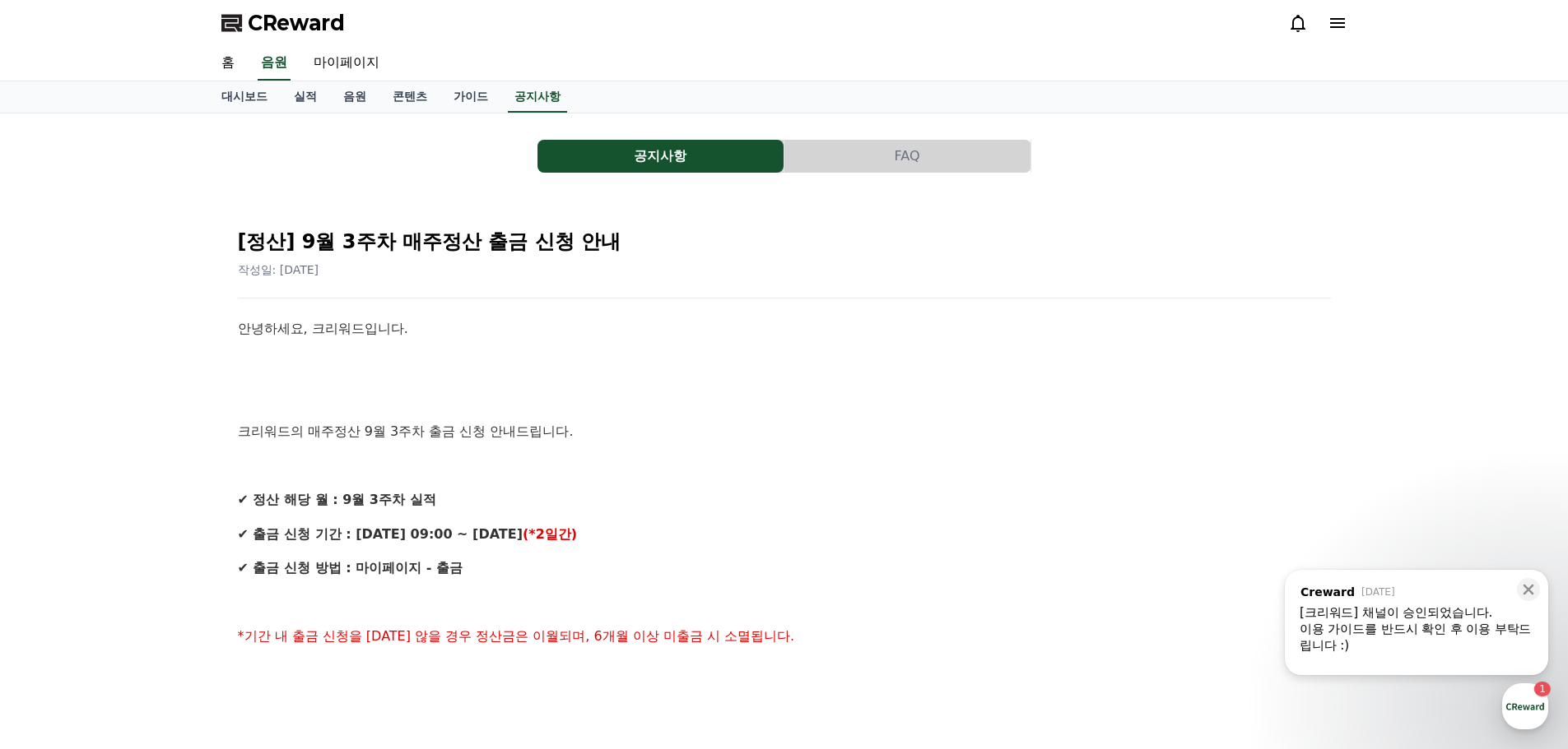
click at [661, 638] on span "*기간 내 출금 신청을 하지 않을 경우 정산금은 이월되며, 6개월 이상 미출금 시 소멸됩니다." at bounding box center [516, 636] width 557 height 16
click at [605, 638] on span "*기간 내 출금 신청을 하지 않을 경우 정산금은 이월되며, 6개월 이상 미출금 시 소멸됩니다." at bounding box center [516, 636] width 557 height 16
click at [852, 636] on p "*기간 내 출금 신청을 하지 않을 경우 정산금은 이월되며, 6개월 이상 미출금 시 소멸됩니다." at bounding box center [784, 636] width 1093 height 21
drag, startPoint x: 769, startPoint y: 630, endPoint x: 791, endPoint y: 643, distance: 25.6
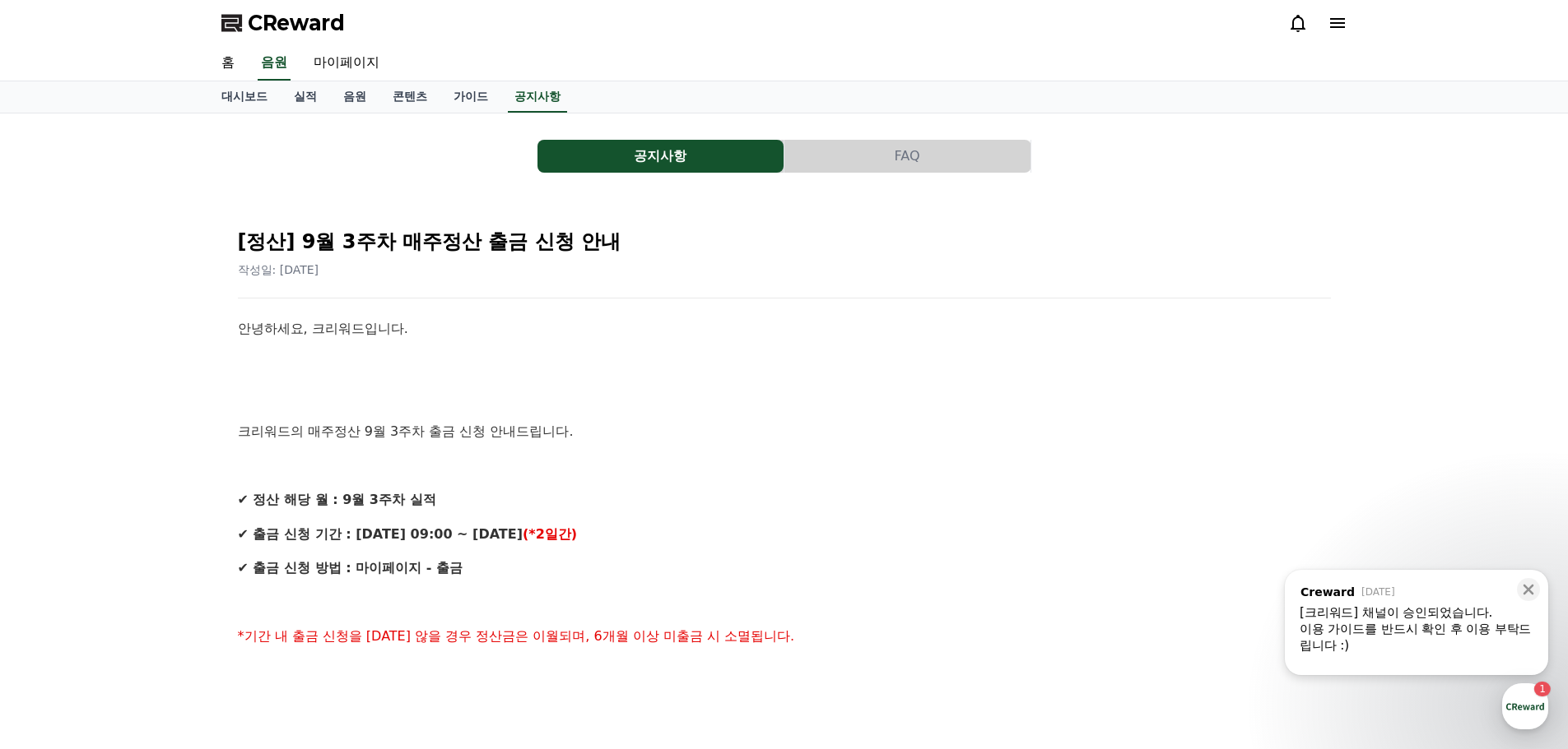
click at [768, 630] on span "*기간 내 출금 신청을 하지 않을 경우 정산금은 이월되며, 6개월 이상 미출금 시 소멸됩니다." at bounding box center [516, 636] width 557 height 16
drag, startPoint x: 462, startPoint y: 482, endPoint x: 448, endPoint y: 447, distance: 37.7
drag, startPoint x: 448, startPoint y: 447, endPoint x: 424, endPoint y: 426, distance: 31.9
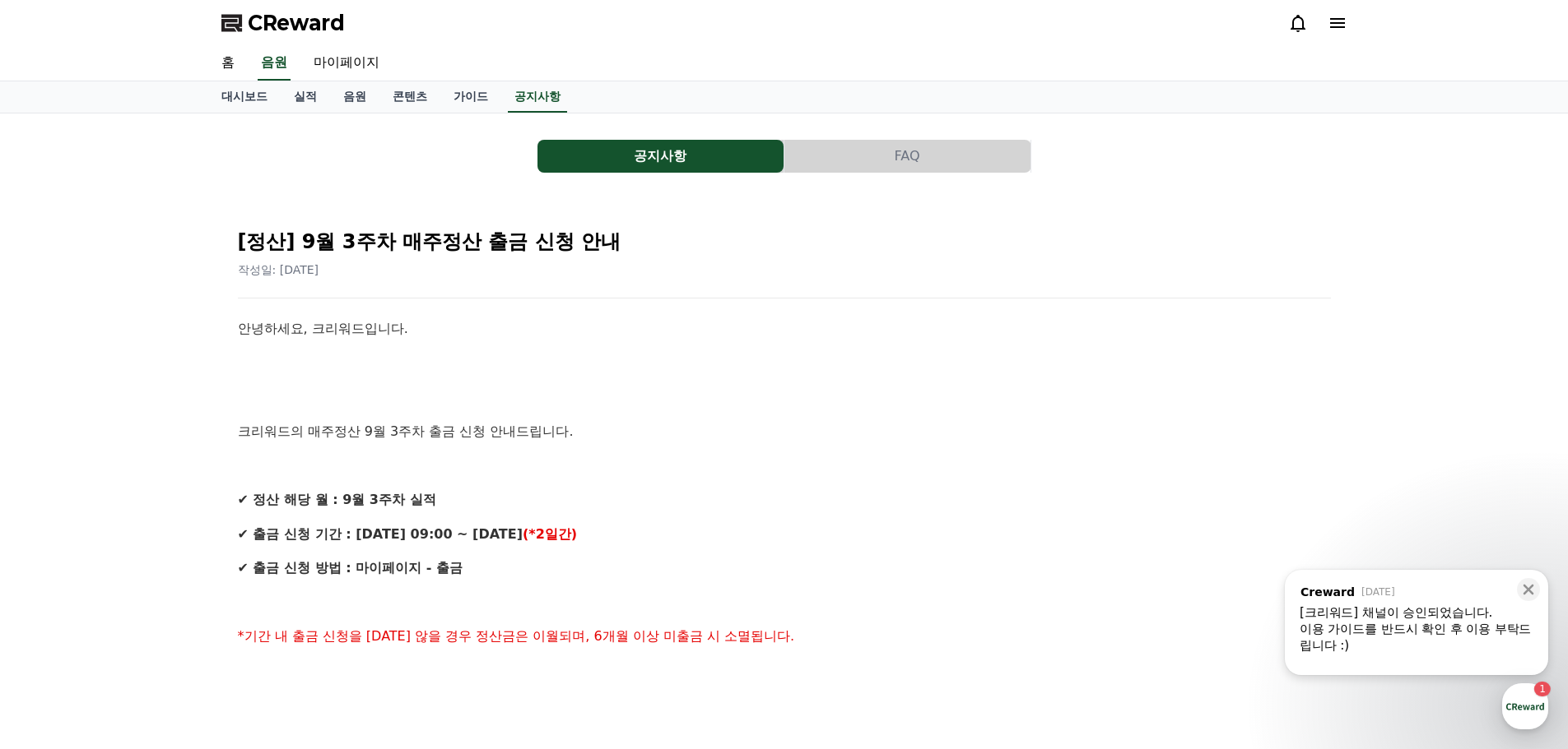
click at [424, 426] on p "크리워드의 매주정산 9월 3주차 출금 신청 안내드립니다." at bounding box center [784, 432] width 1093 height 21
drag, startPoint x: 424, startPoint y: 426, endPoint x: 353, endPoint y: 333, distance: 117.0
drag, startPoint x: 341, startPoint y: 313, endPoint x: 665, endPoint y: 247, distance: 330.7
click at [341, 310] on div "[정산] 9월 3주차 매주정산 출금 신청 안내 작성일: 2025-09-24 안녕하세요, 크리워드입니다. 크리워드의 매주정산 9월 3주차 출금 …" at bounding box center [784, 764] width 1099 height 1104
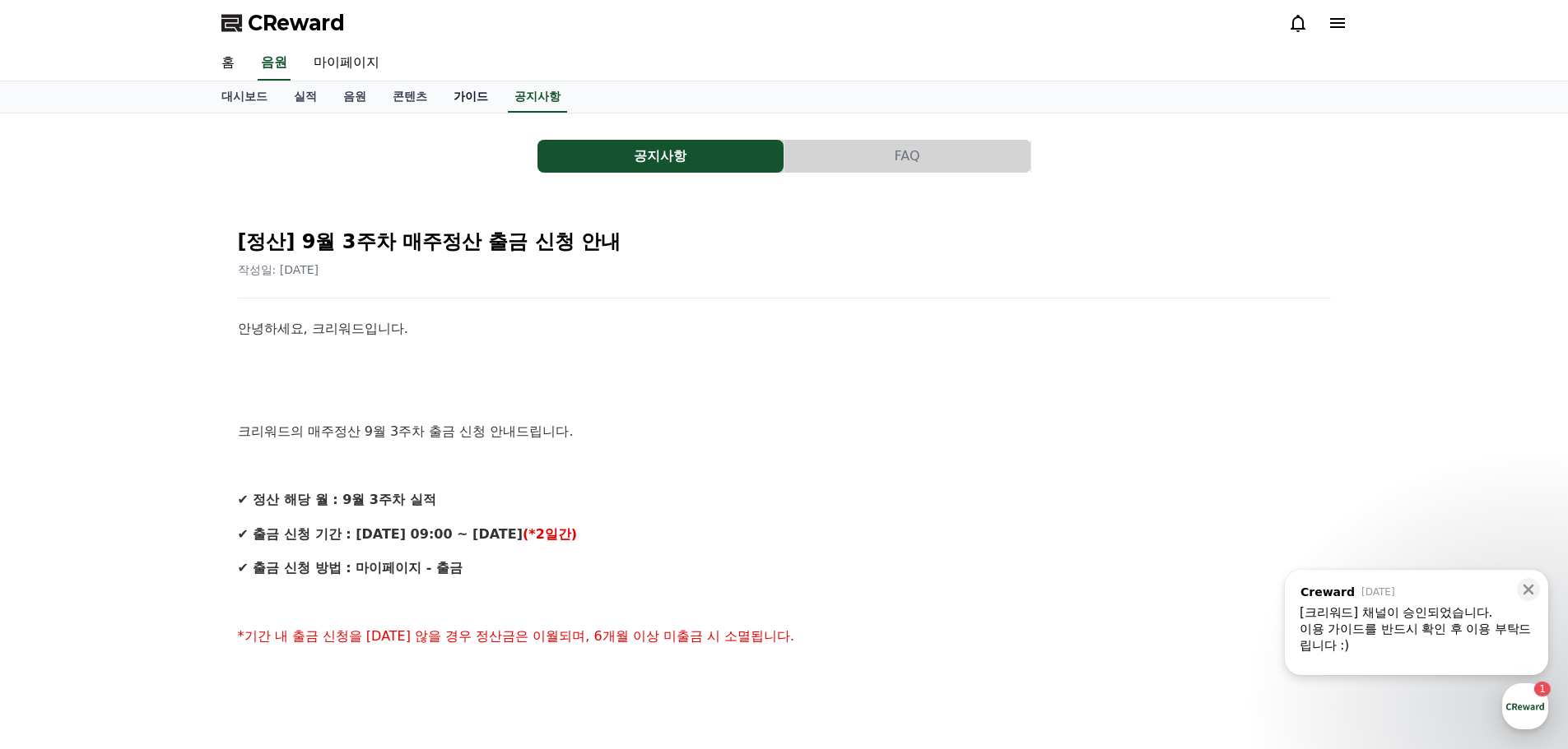
click at [477, 91] on link "가이드" at bounding box center [470, 97] width 61 height 31
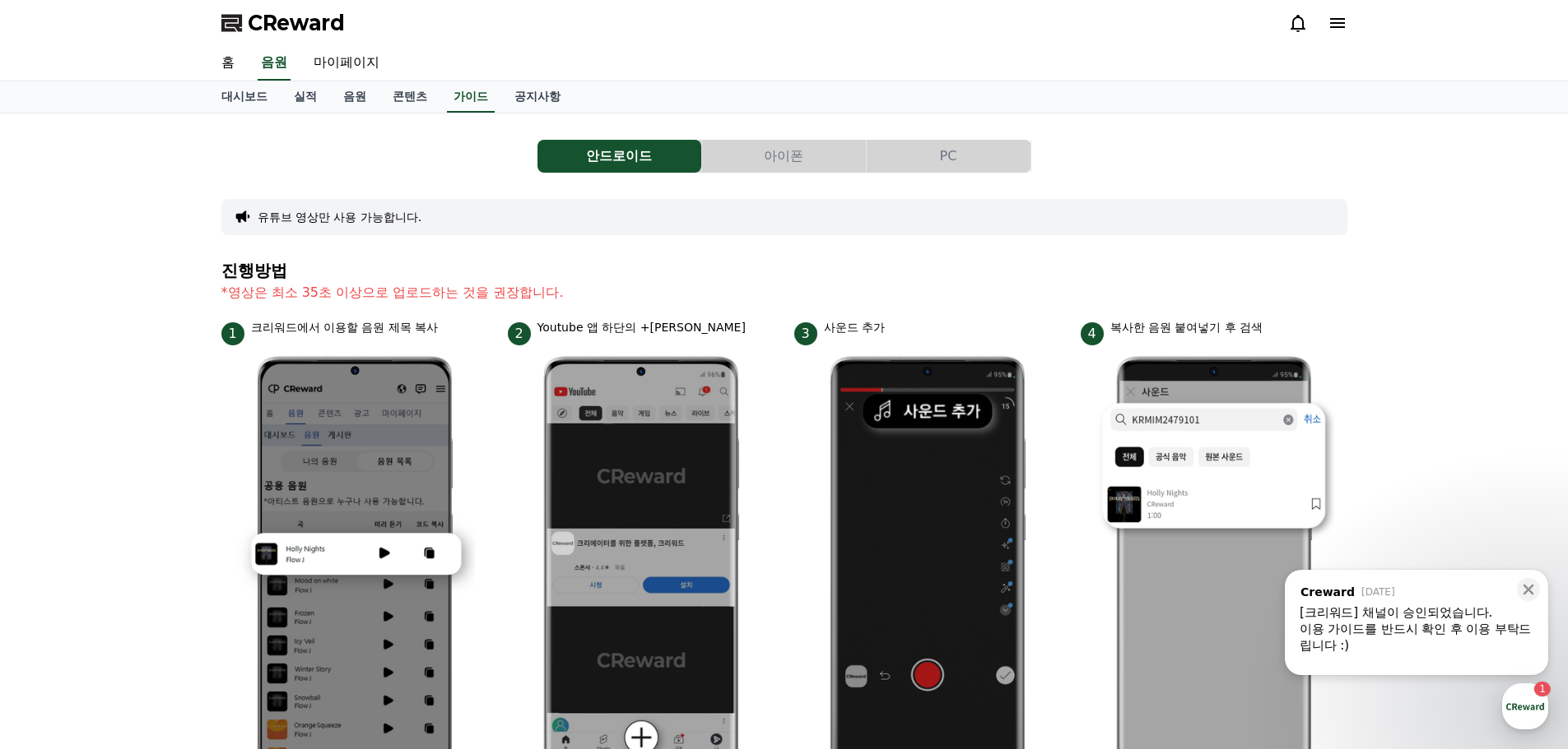
drag, startPoint x: 252, startPoint y: 291, endPoint x: 574, endPoint y: 301, distance: 322.2
click at [574, 301] on p "*영상은 최소 35초 이상으로 업로드하는 것을 권장합니다." at bounding box center [784, 293] width 1126 height 19
drag, startPoint x: 387, startPoint y: 333, endPoint x: 420, endPoint y: 333, distance: 33.0
click at [420, 333] on p "크리워드에서 이용할 음원 제목 복사" at bounding box center [345, 328] width 188 height 18
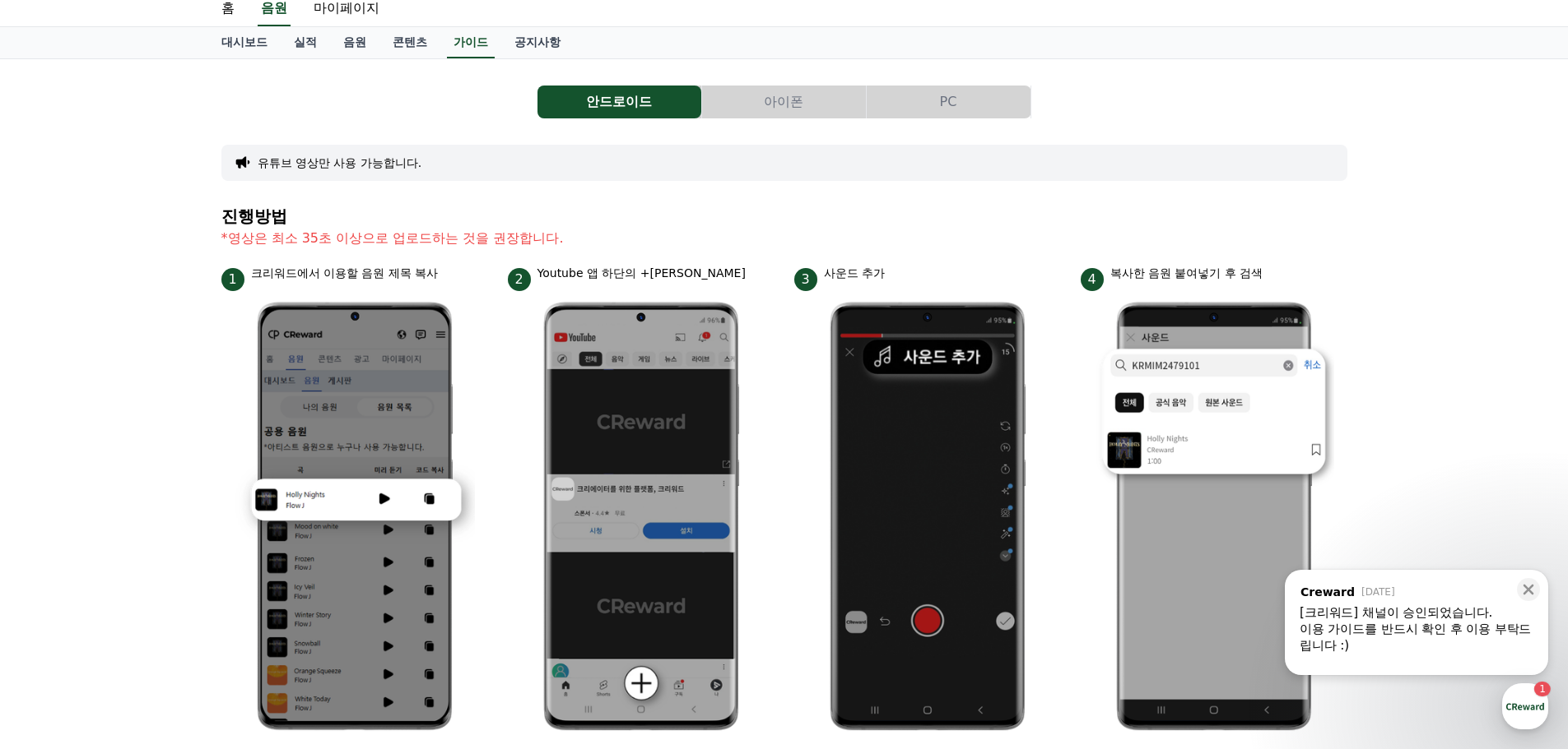
scroll to position [83, 0]
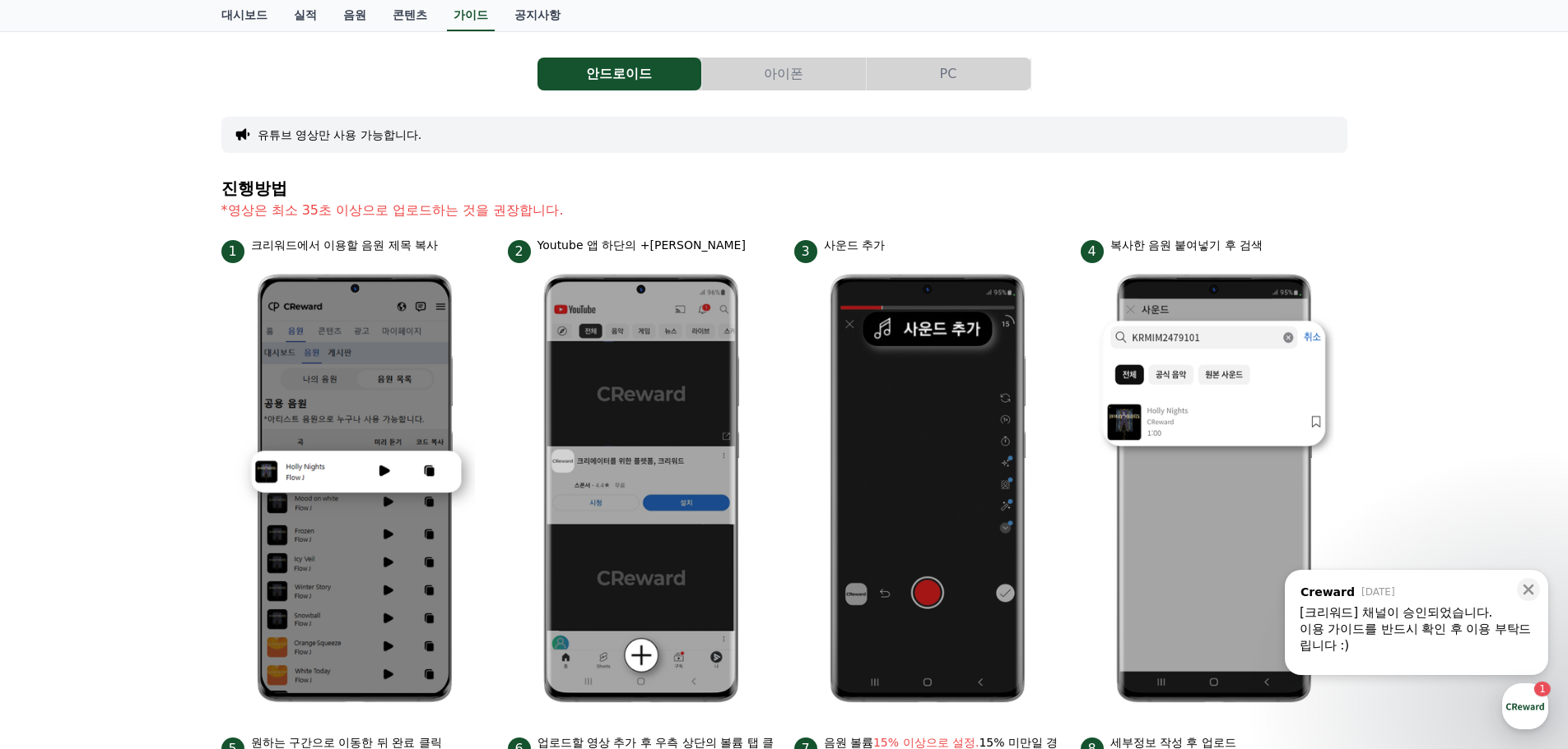
click at [557, 227] on section "진행방법 *영상은 최소 35초 이상으로 업로드하는 것을 권장합니다." at bounding box center [784, 207] width 1126 height 57
drag, startPoint x: 568, startPoint y: 242, endPoint x: 667, endPoint y: 251, distance: 99.4
click at [667, 251] on p "Youtube 앱 하단의 +[PERSON_NAME]" at bounding box center [641, 245] width 208 height 18
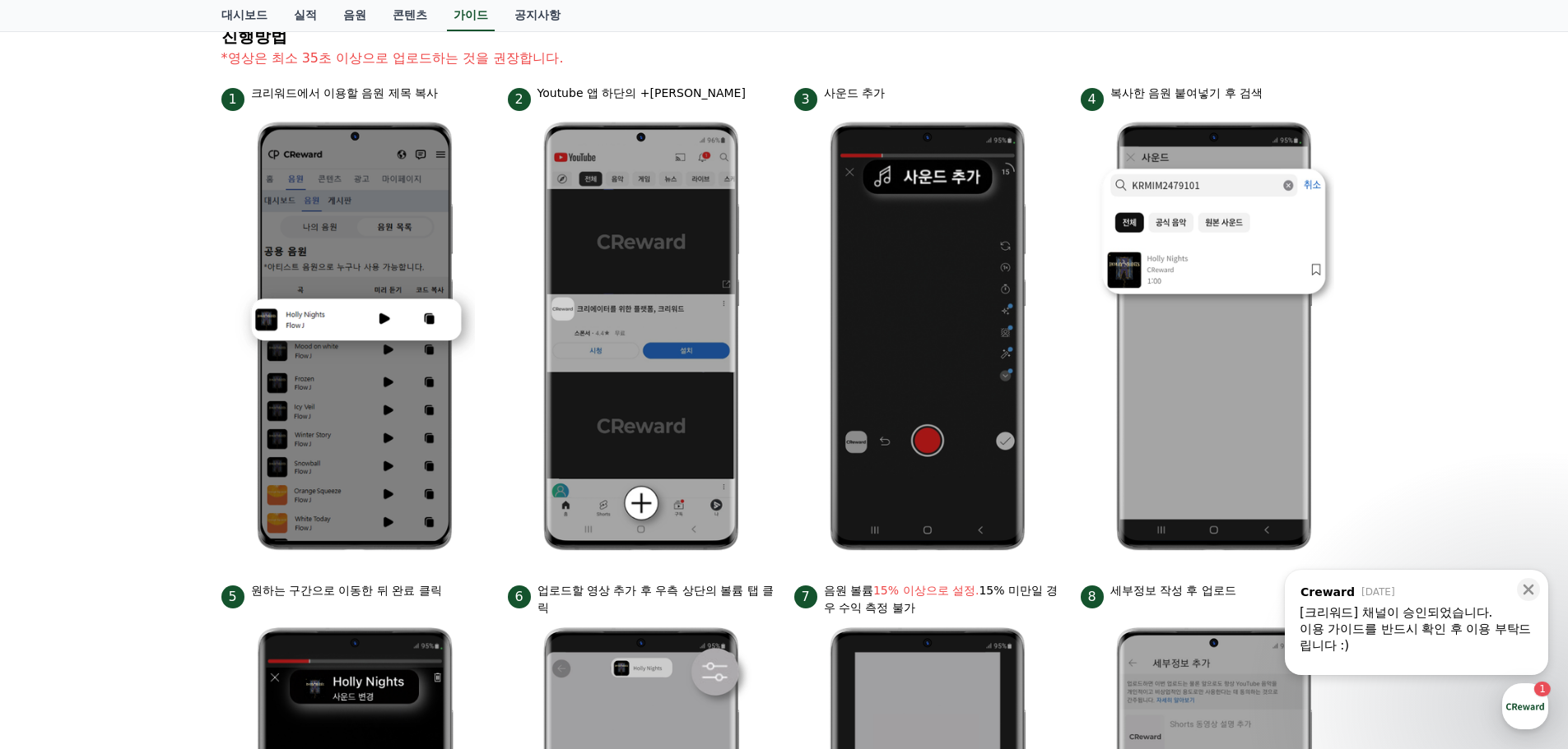
scroll to position [247, 0]
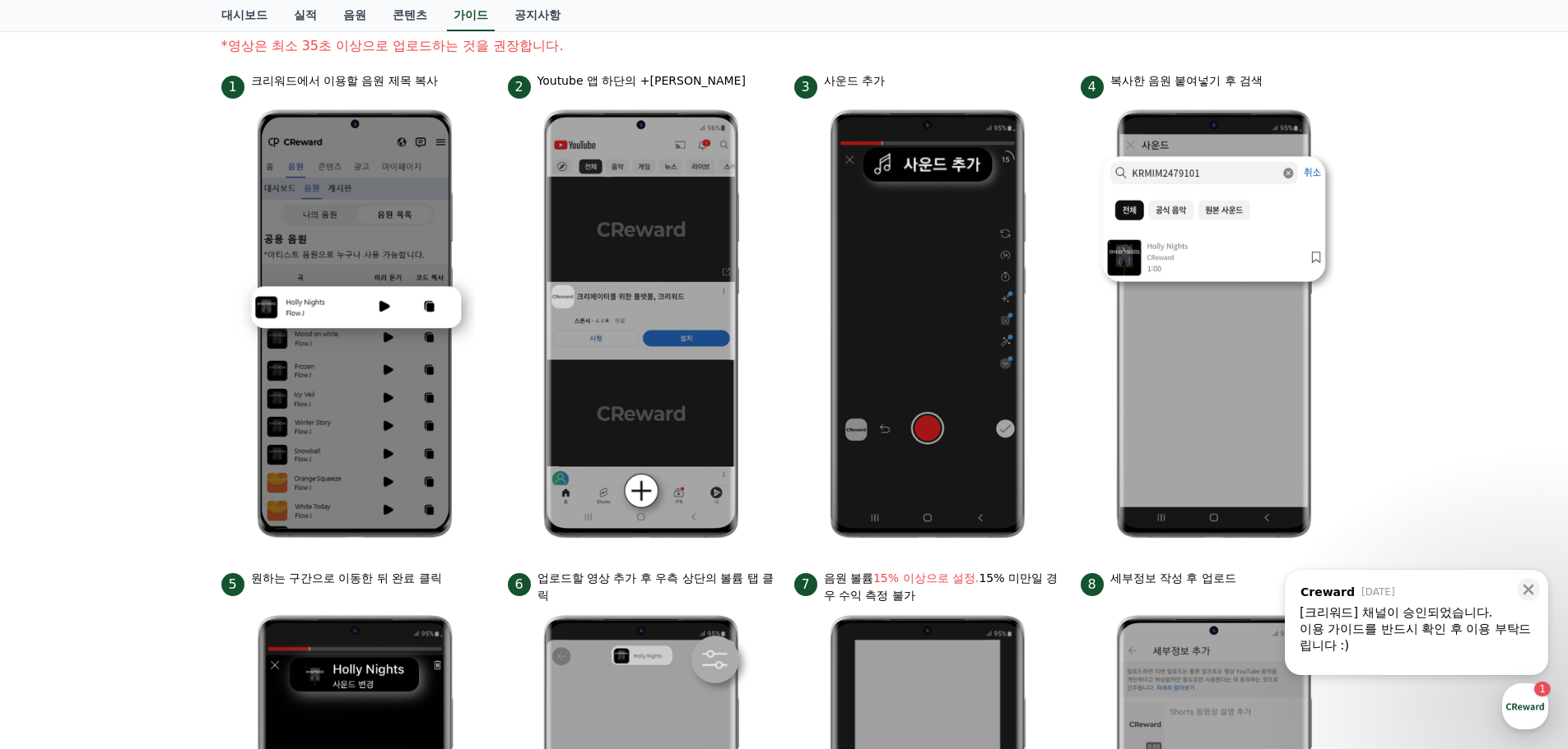
click at [1460, 641] on div "이용 가이드를 반드시 확인 후 이용 부탁드립니다 :)" at bounding box center [1416, 637] width 234 height 33
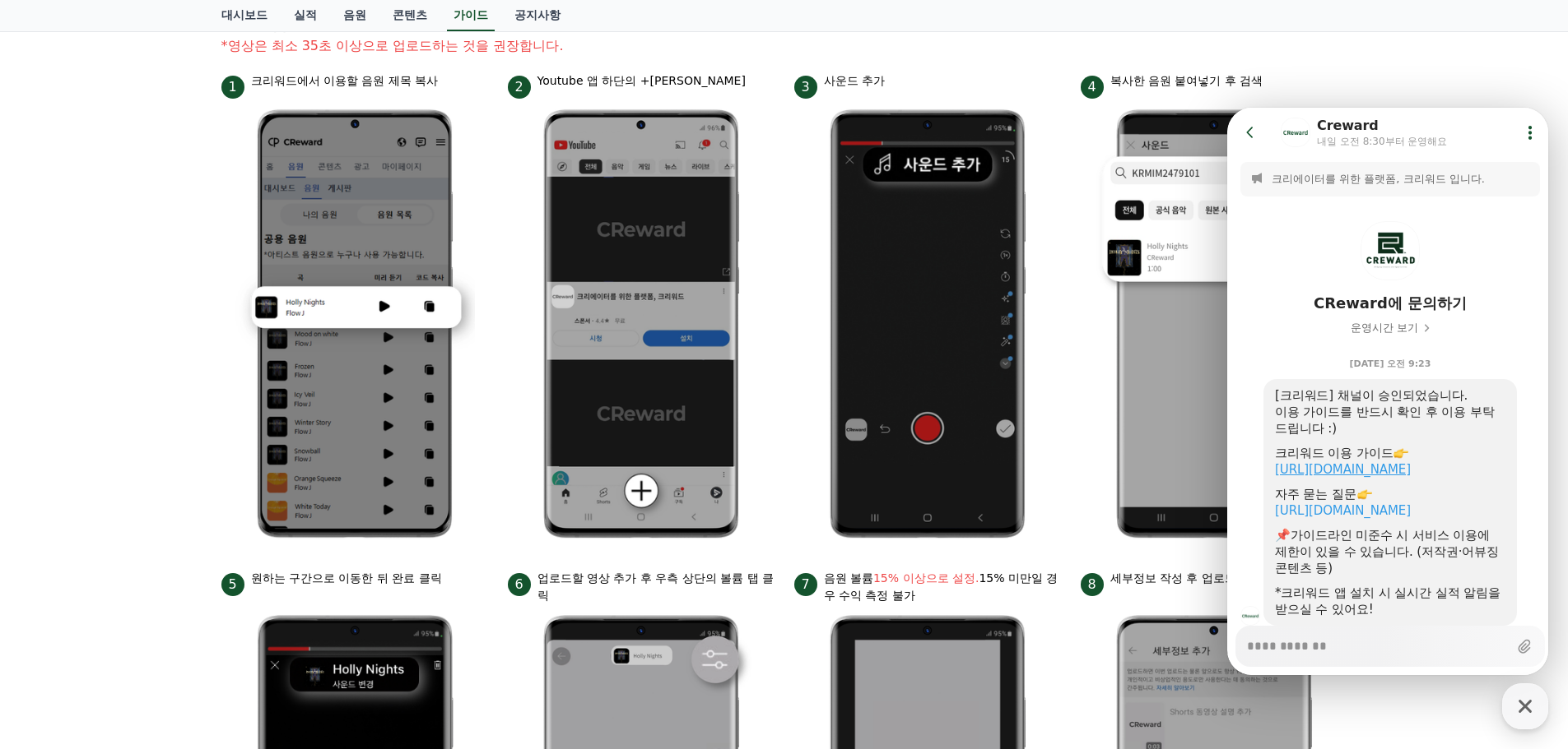
click at [1331, 471] on link "https://creward.net/music/guide/android" at bounding box center [1342, 469] width 135 height 15
type textarea "*"
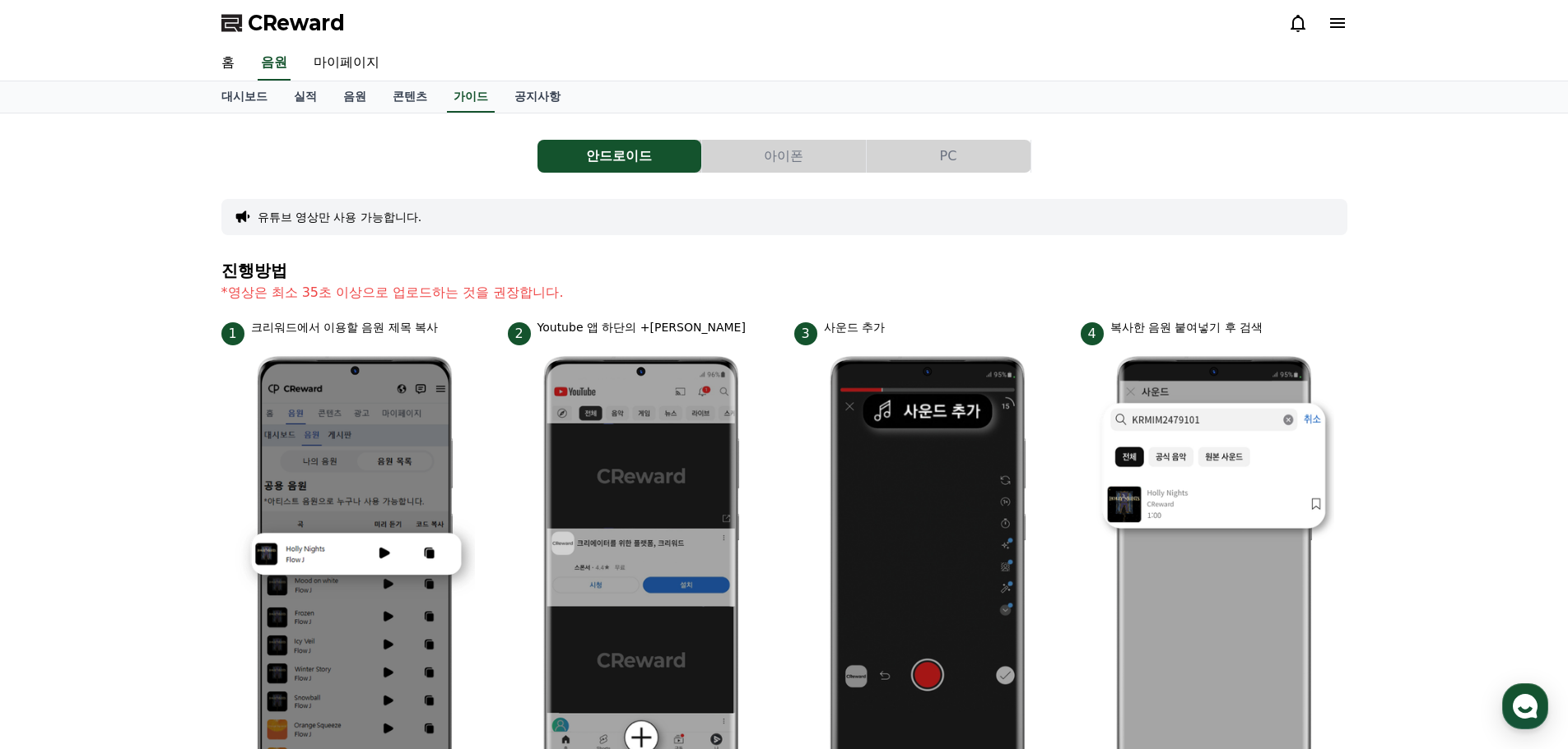
click at [793, 157] on button "아이폰" at bounding box center [784, 157] width 164 height 33
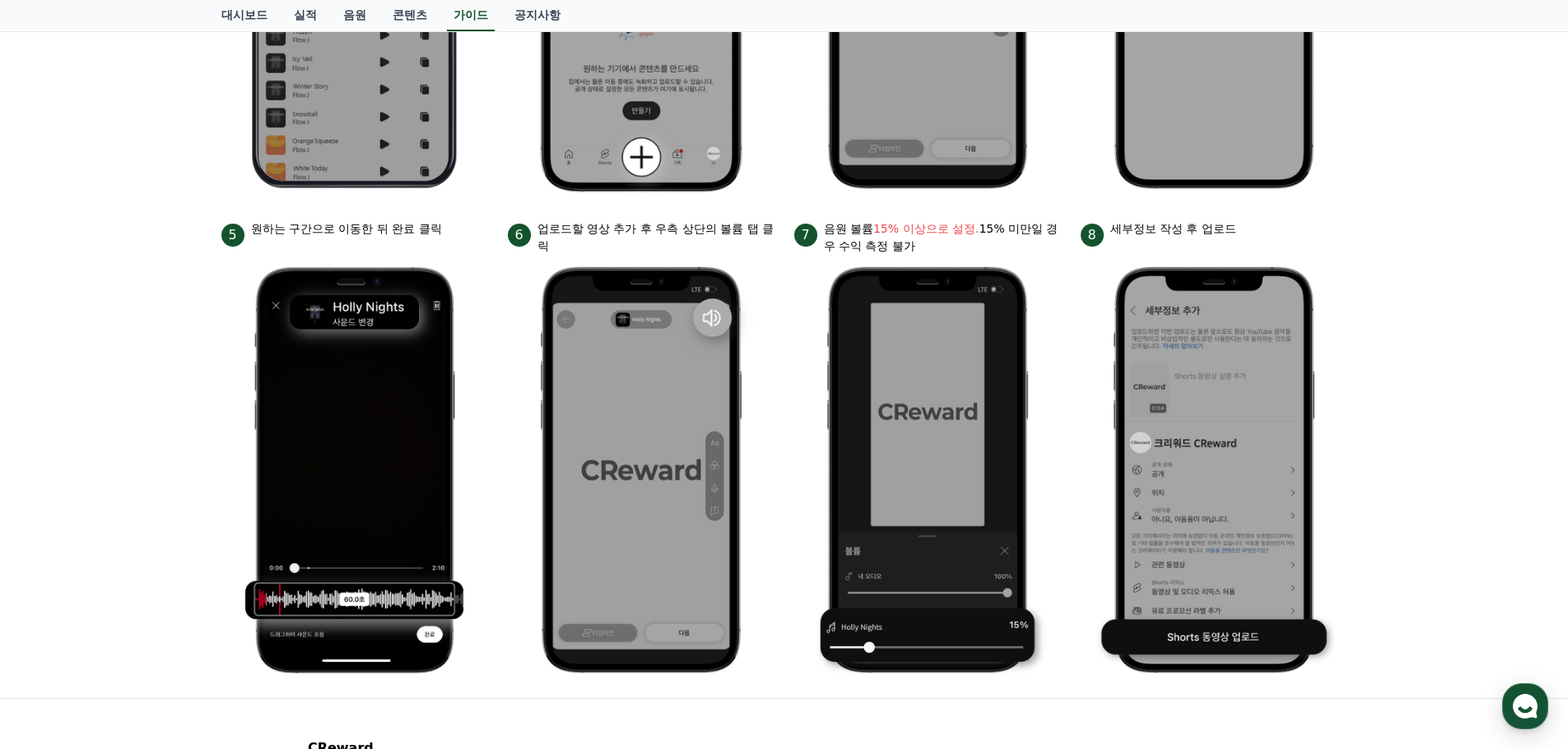
scroll to position [576, 0]
drag, startPoint x: 840, startPoint y: 229, endPoint x: 1036, endPoint y: 237, distance: 196.2
click at [1036, 237] on p "음원 볼륨 15% 이상으로 설정. 15% 미만일 경우 수익 측정 불가" at bounding box center [941, 237] width 237 height 35
drag, startPoint x: 1103, startPoint y: 224, endPoint x: 1257, endPoint y: 223, distance: 154.0
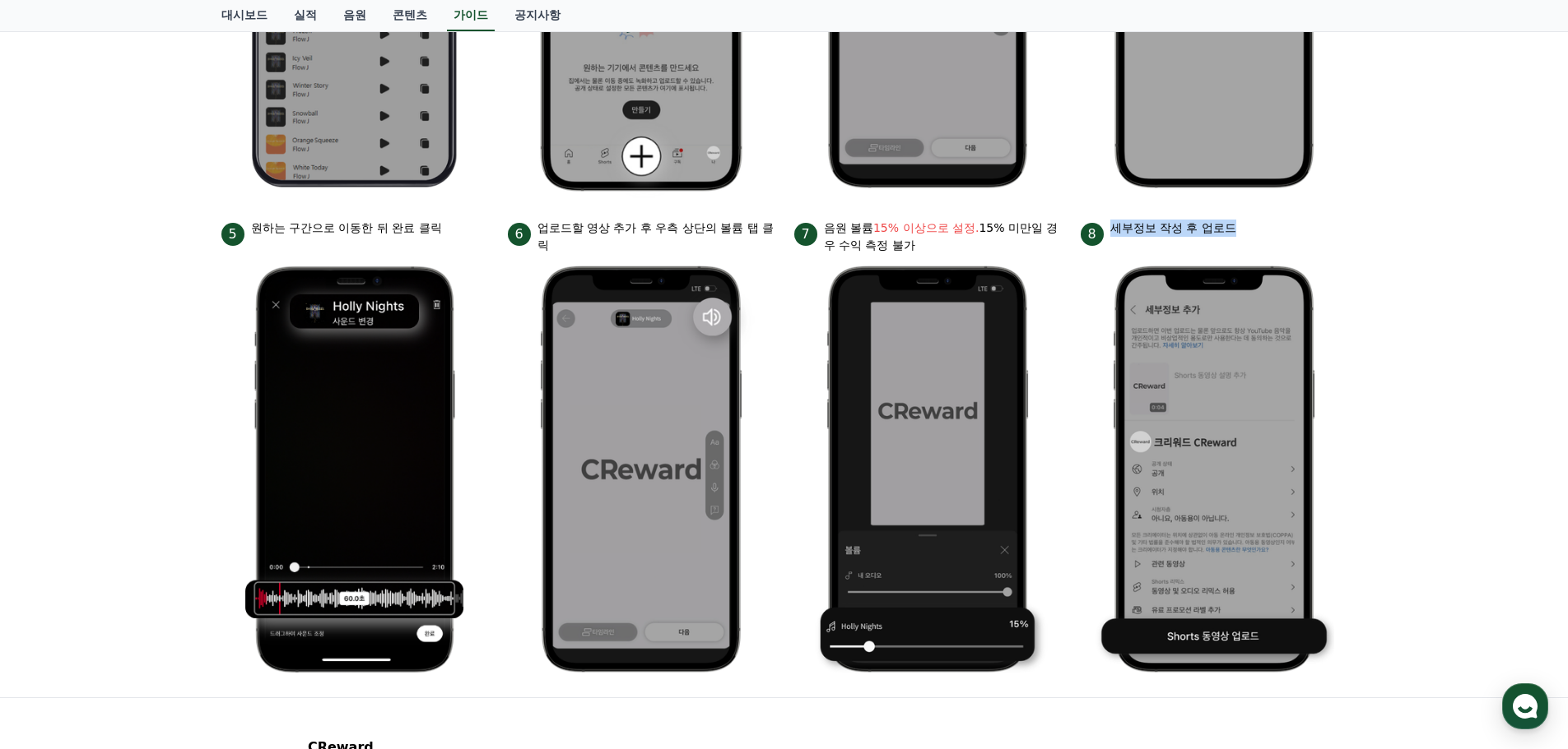
click at [1257, 223] on div "8 세부정보 작성 후 업로드" at bounding box center [1214, 232] width 267 height 26
drag, startPoint x: 918, startPoint y: 222, endPoint x: 743, endPoint y: 242, distance: 176.1
click at [915, 222] on bold "15% 이상으로 설정." at bounding box center [926, 228] width 105 height 14
drag, startPoint x: 736, startPoint y: 241, endPoint x: 758, endPoint y: 240, distance: 22.0
click at [757, 241] on p "업로드할 영상 추가 후 우측 상단의 볼륨 탭 클릭" at bounding box center [655, 237] width 237 height 35
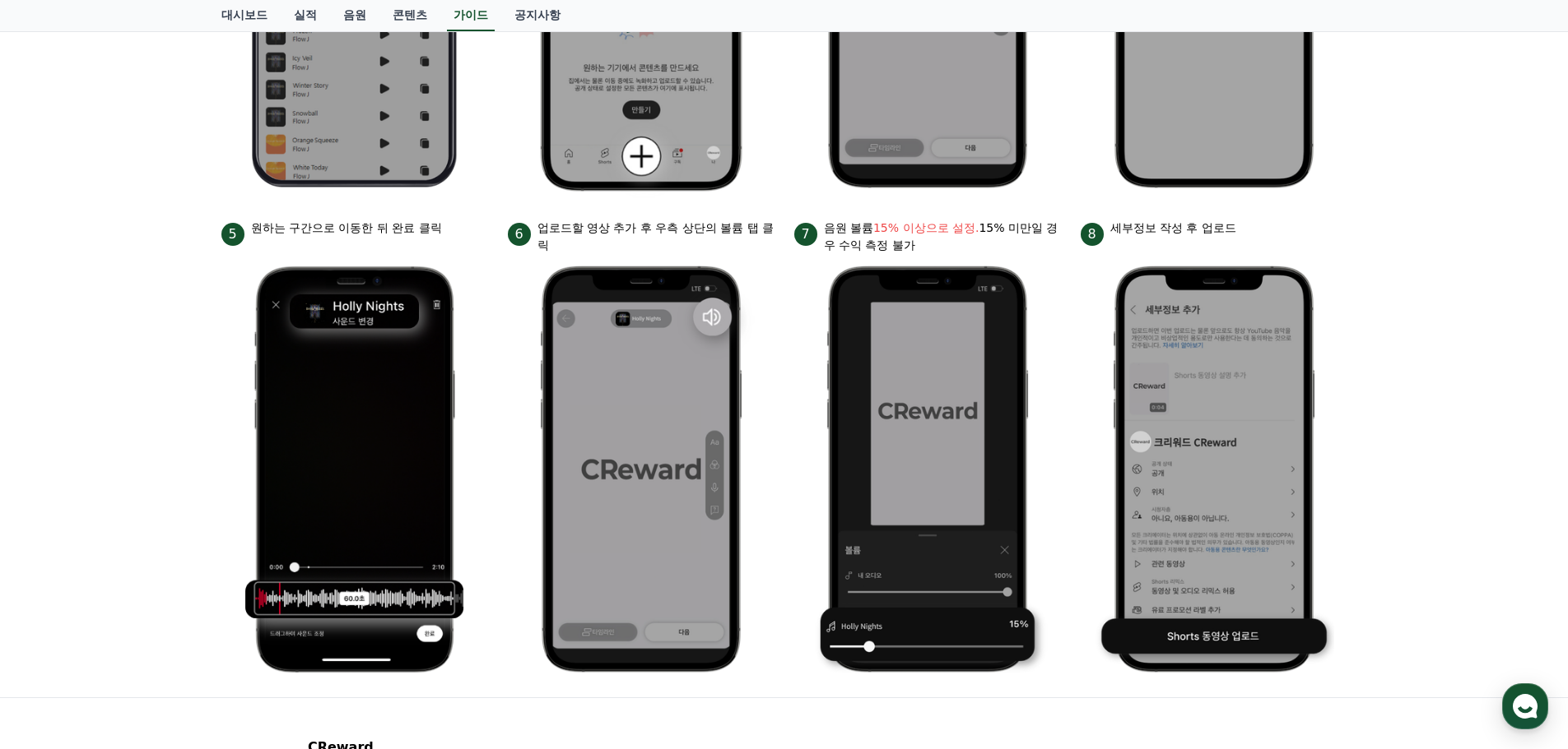
click at [733, 237] on p "업로드할 영상 추가 후 우측 상단의 볼륨 탭 클릭" at bounding box center [655, 237] width 237 height 35
drag, startPoint x: 286, startPoint y: 232, endPoint x: 411, endPoint y: 243, distance: 125.5
click at [411, 243] on div "5 원하는 구간으로 이동한 뒤 완료 클릭" at bounding box center [354, 232] width 267 height 26
click at [422, 243] on div "5 원하는 구간으로 이동한 뒤 완료 클릭" at bounding box center [354, 232] width 267 height 26
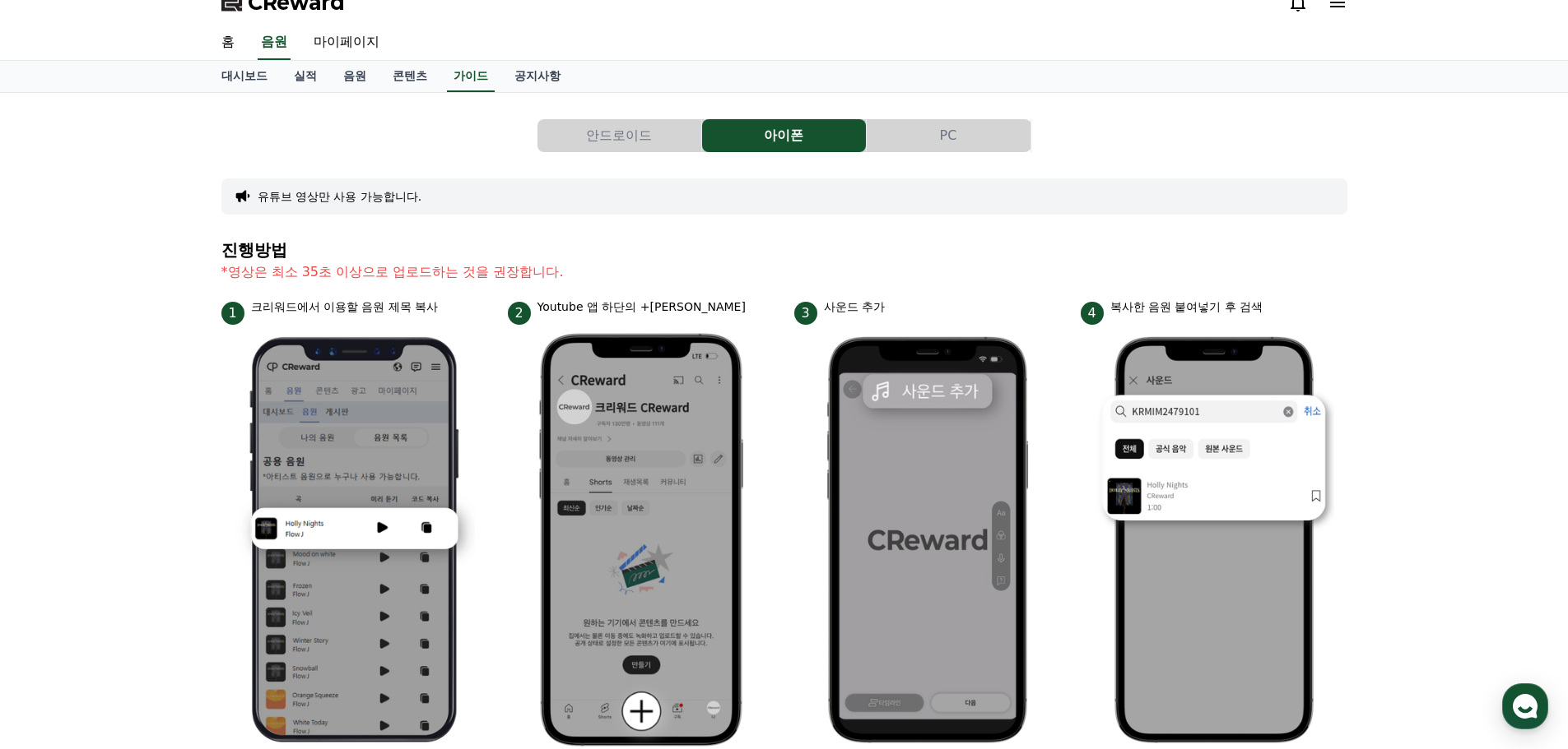
scroll to position [0, 0]
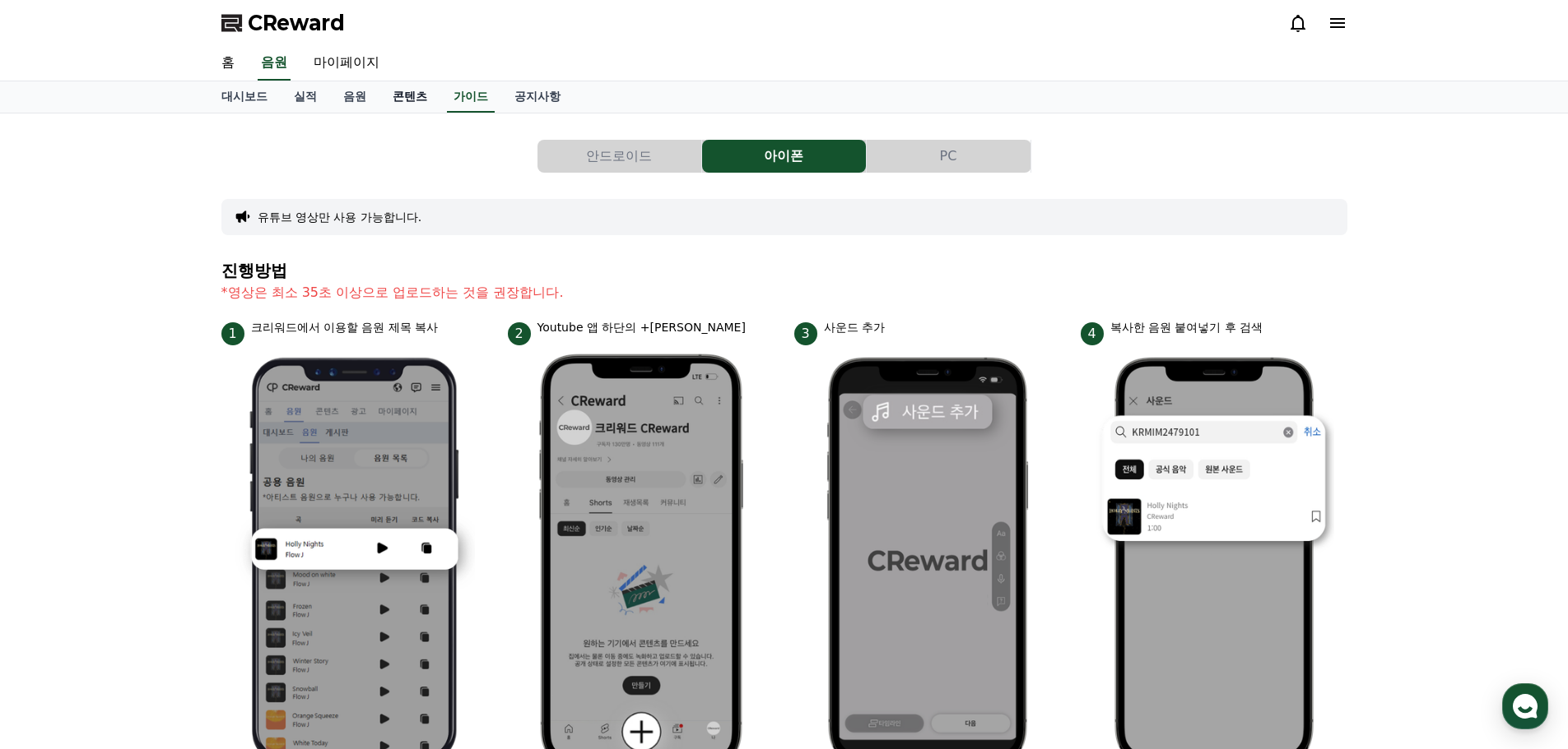
click at [411, 93] on link "콘텐츠" at bounding box center [410, 97] width 61 height 31
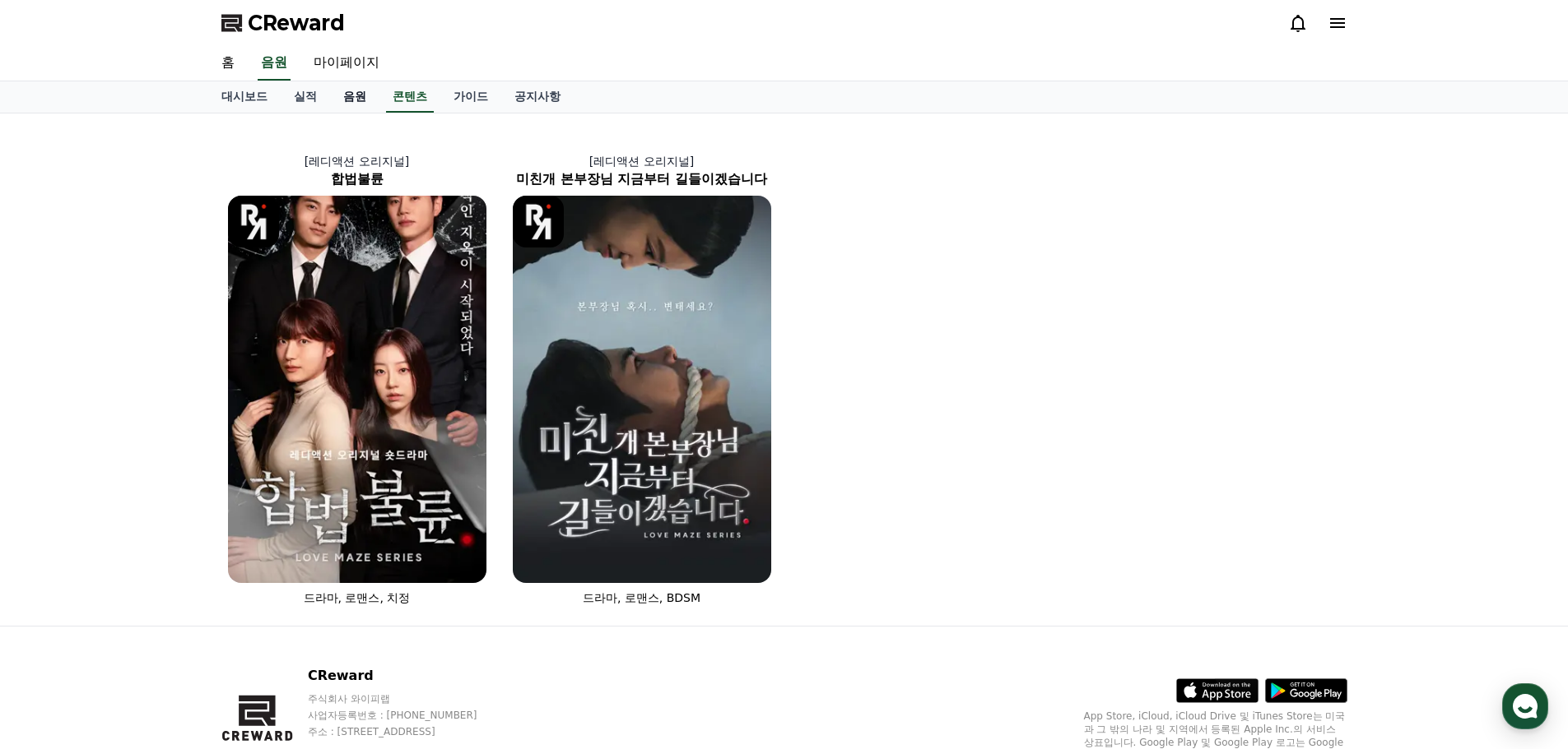
click at [351, 93] on link "음원" at bounding box center [354, 97] width 50 height 31
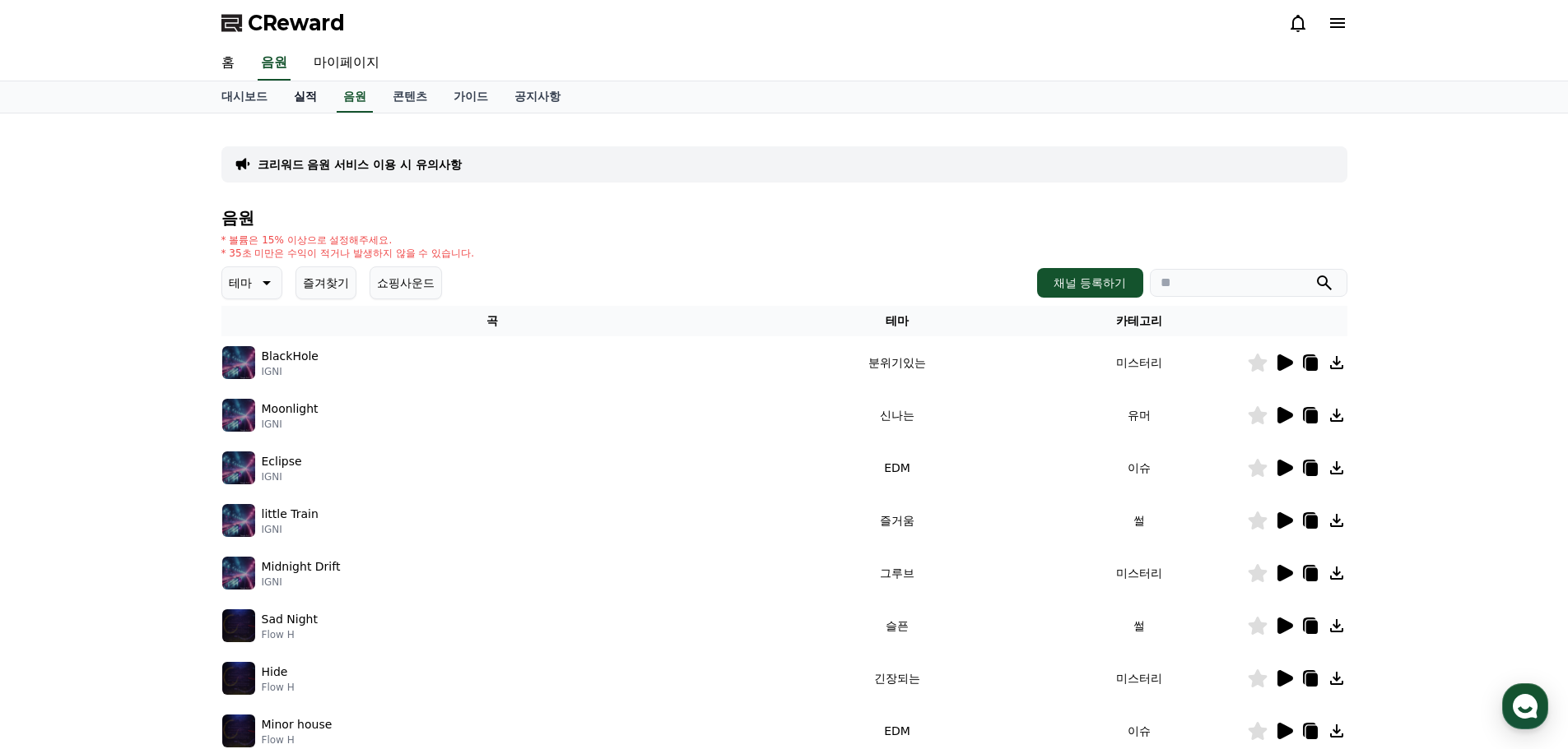
click at [309, 93] on link "실적" at bounding box center [305, 97] width 50 height 31
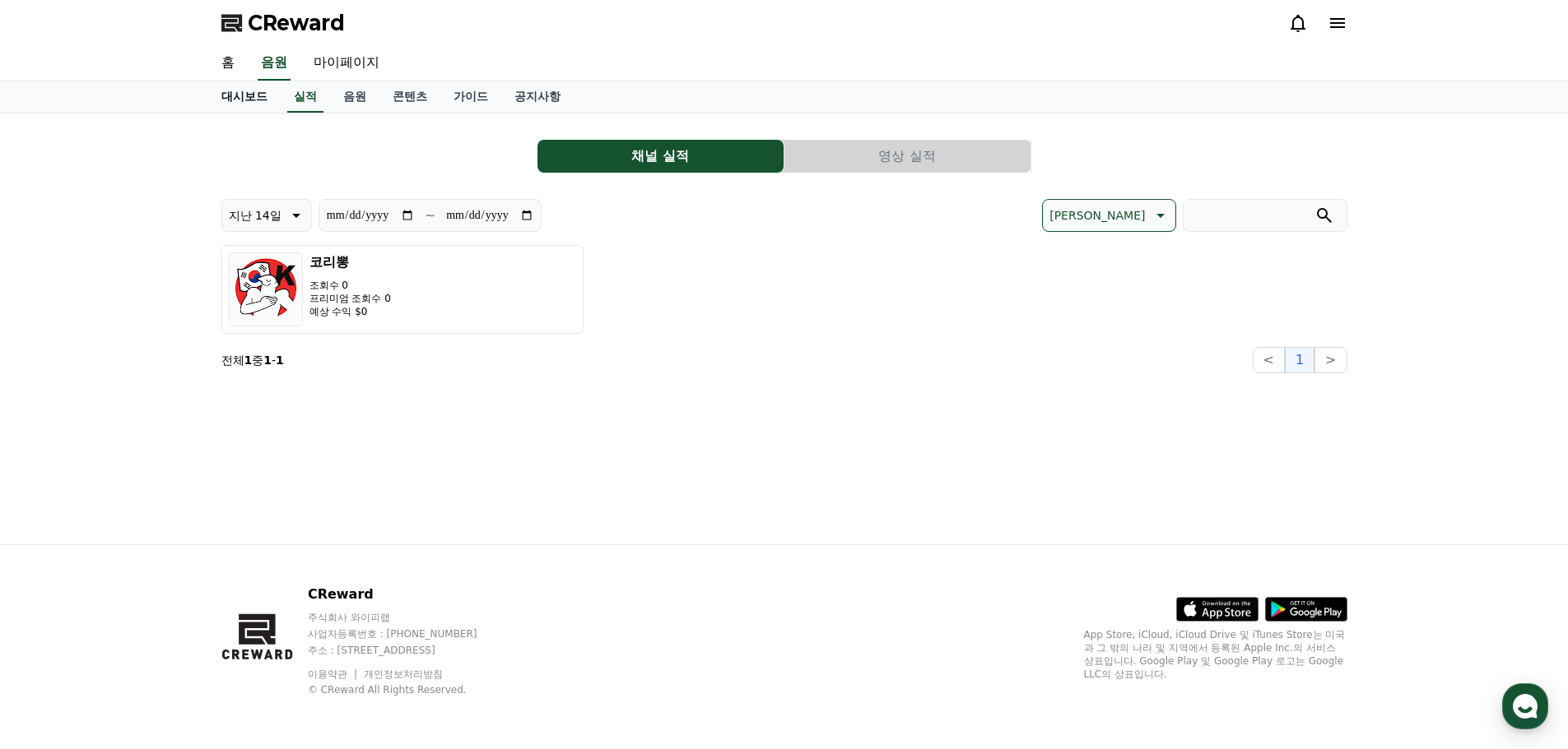
click at [249, 91] on link "대시보드" at bounding box center [244, 97] width 72 height 31
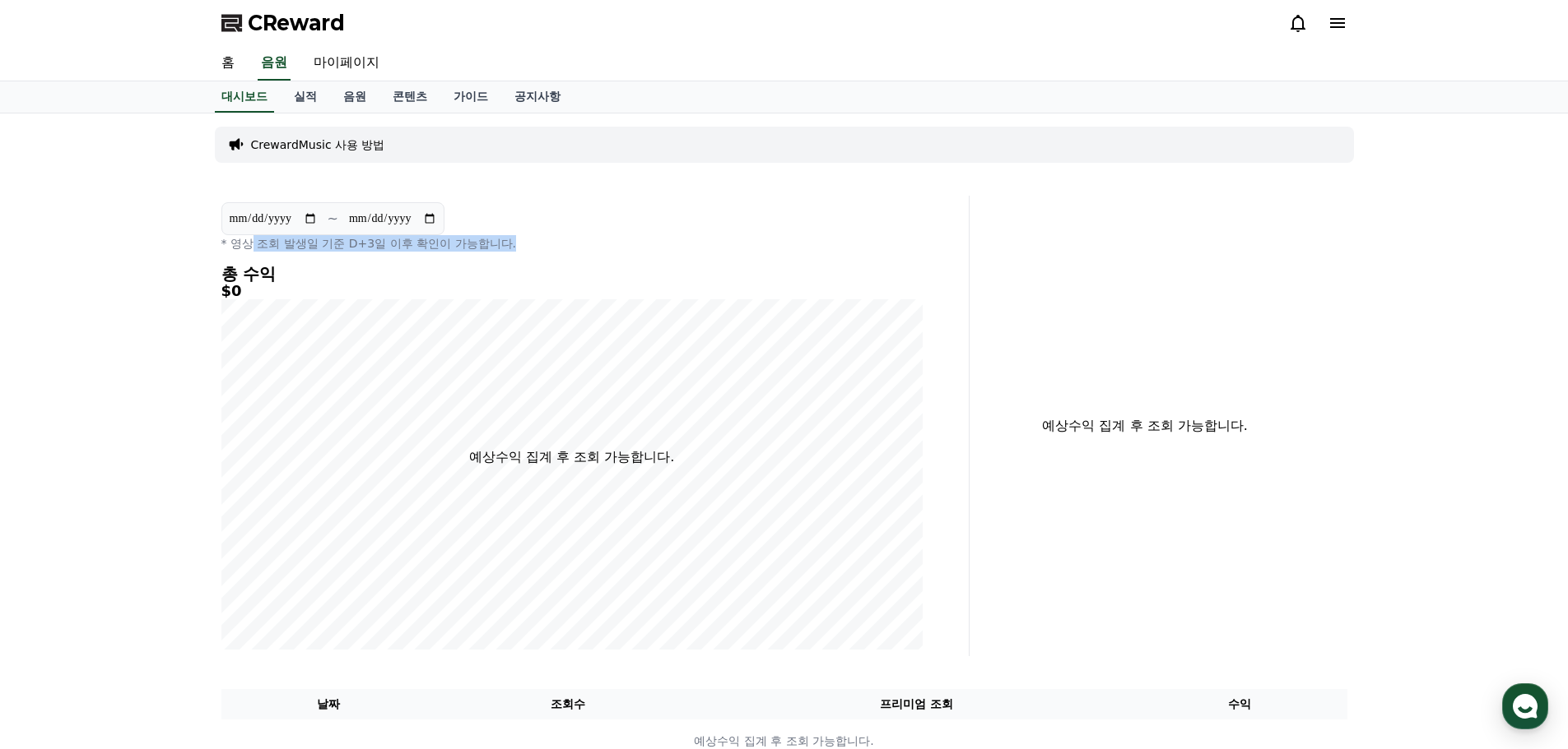
drag, startPoint x: 249, startPoint y: 243, endPoint x: 513, endPoint y: 249, distance: 264.1
click at [513, 249] on p "* 영상 조회 발생일 기준 D+3일 이후 확인이 가능합니다." at bounding box center [571, 243] width 701 height 17
click at [513, 250] on p "* 영상 조회 발생일 기준 D+3일 이후 확인이 가능합니다." at bounding box center [571, 243] width 701 height 17
click at [286, 149] on p "CrewardMusic 사용 방법" at bounding box center [318, 144] width 134 height 17
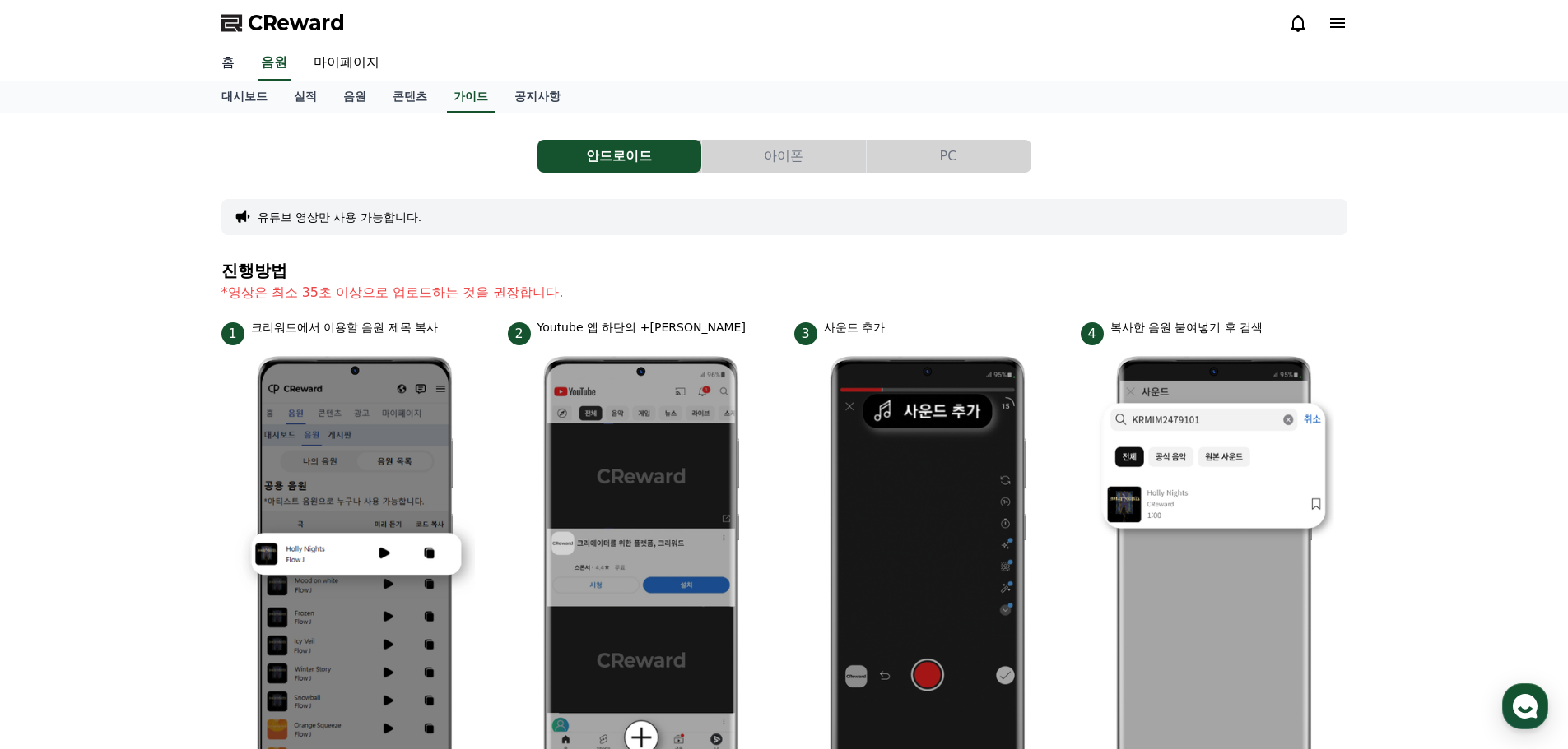
click at [226, 60] on link "홈" at bounding box center [228, 63] width 40 height 35
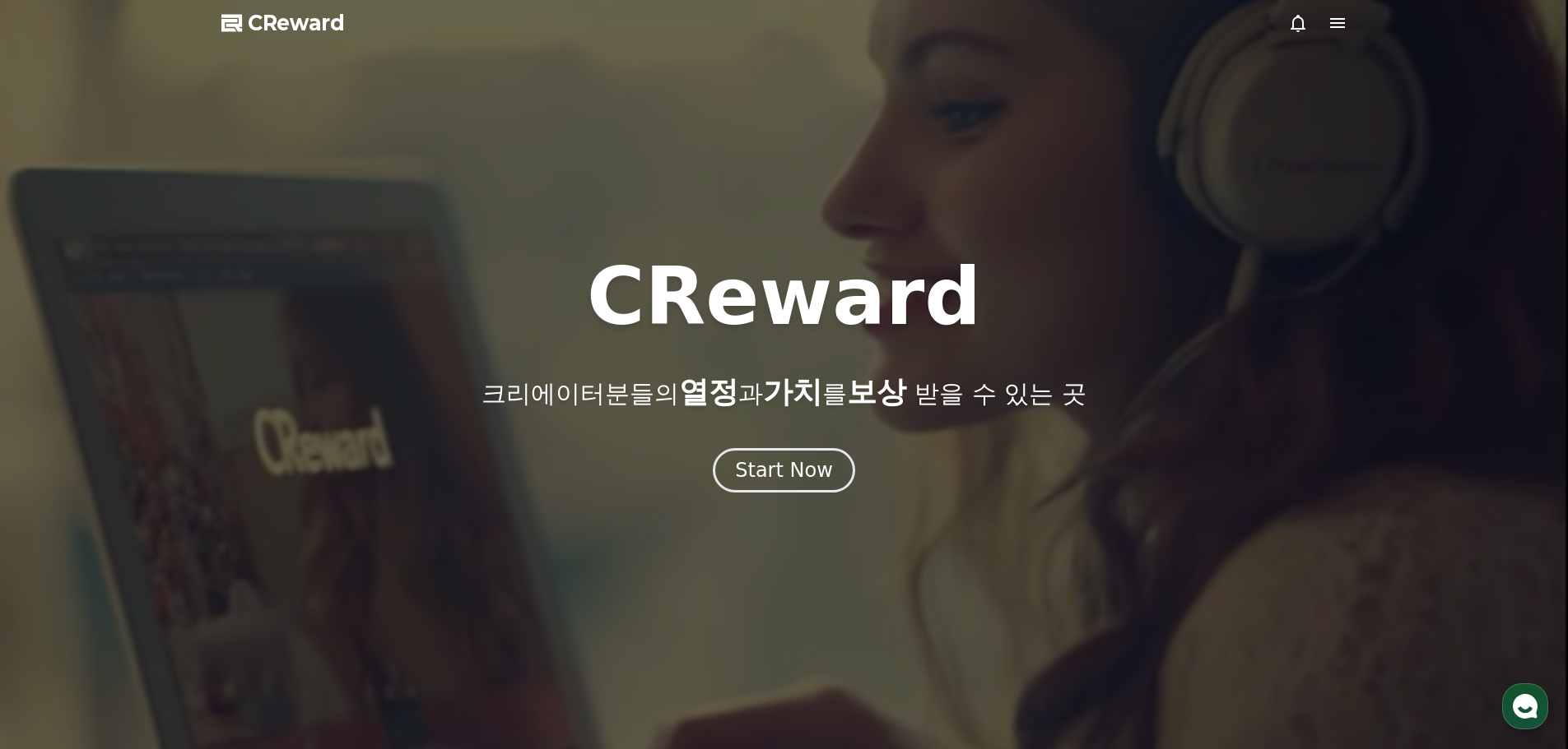
click at [281, 24] on span "CReward" at bounding box center [296, 22] width 97 height 26
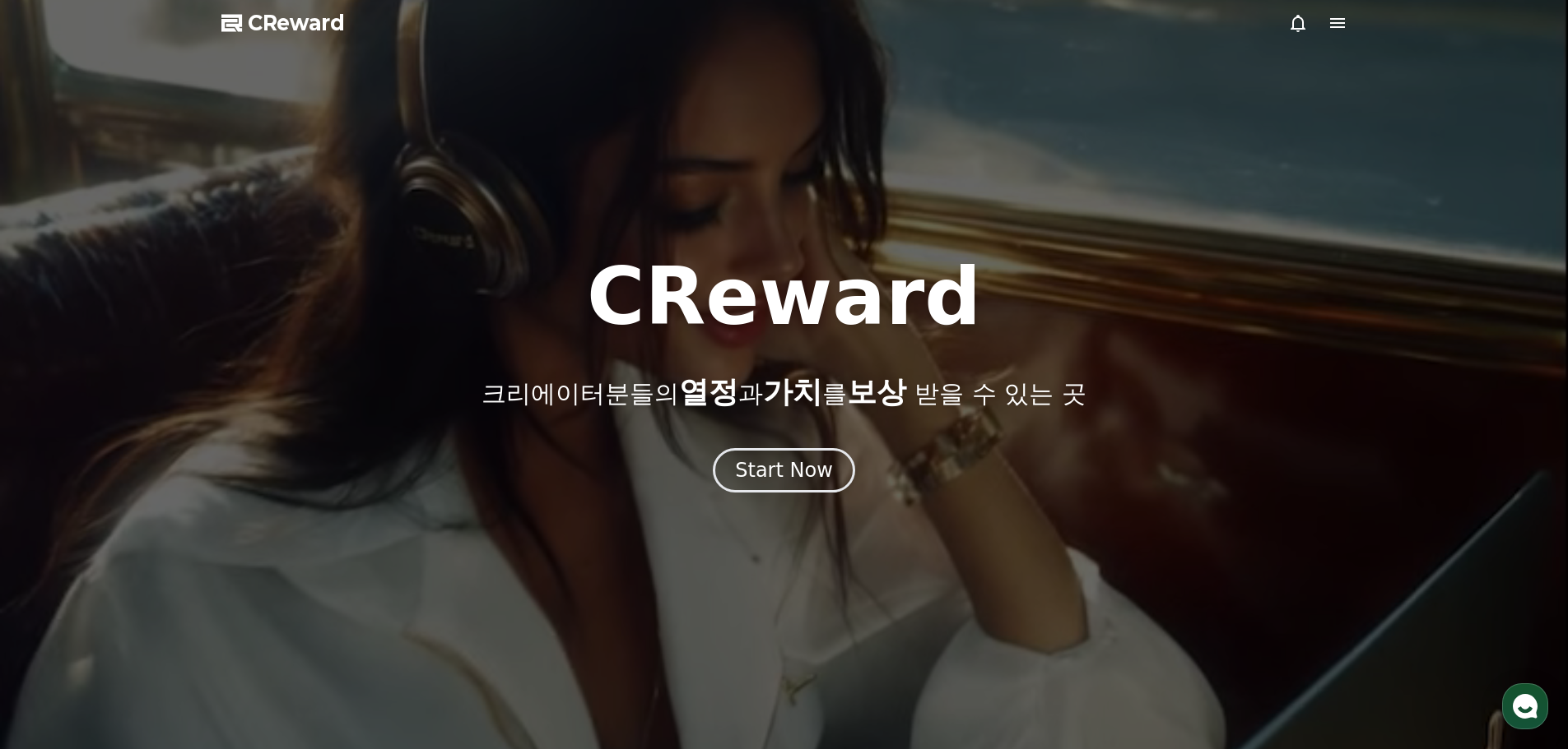
click at [1298, 22] on icon at bounding box center [1297, 23] width 19 height 19
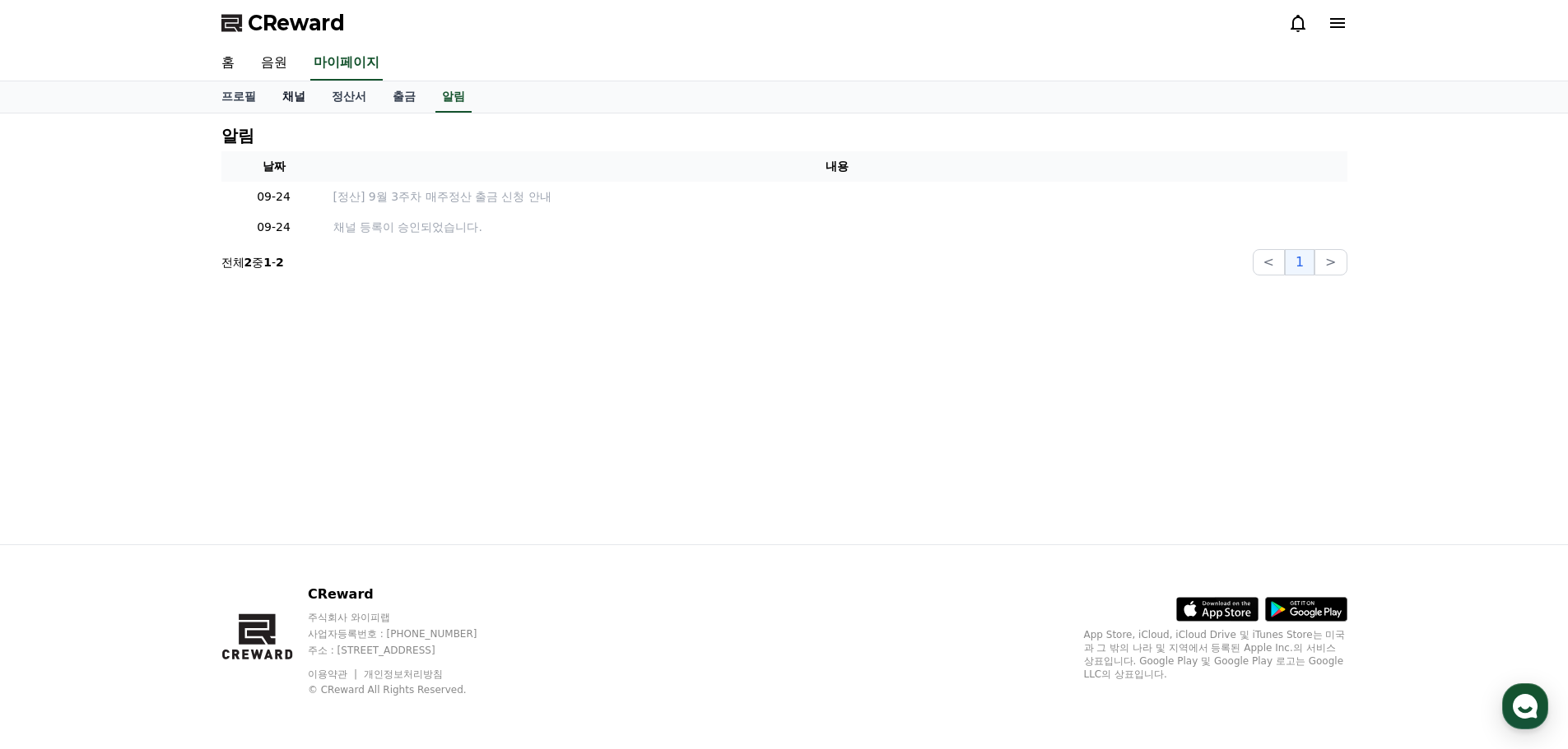
click at [289, 93] on link "채널" at bounding box center [293, 97] width 50 height 31
